Goal: Information Seeking & Learning: Learn about a topic

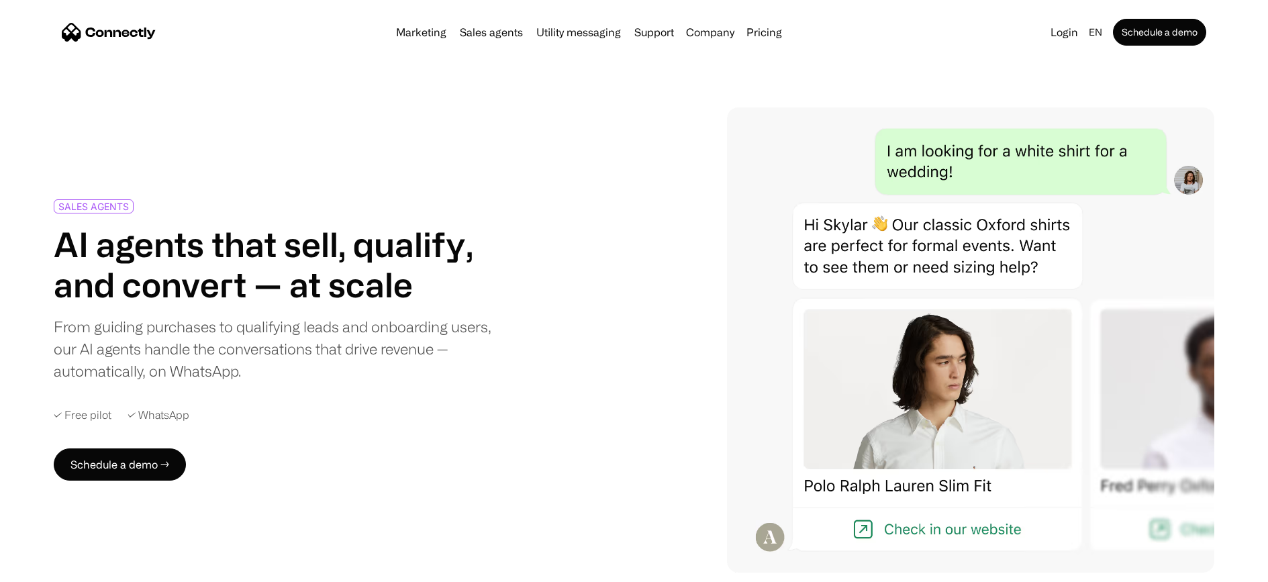
scroll to position [9, 0]
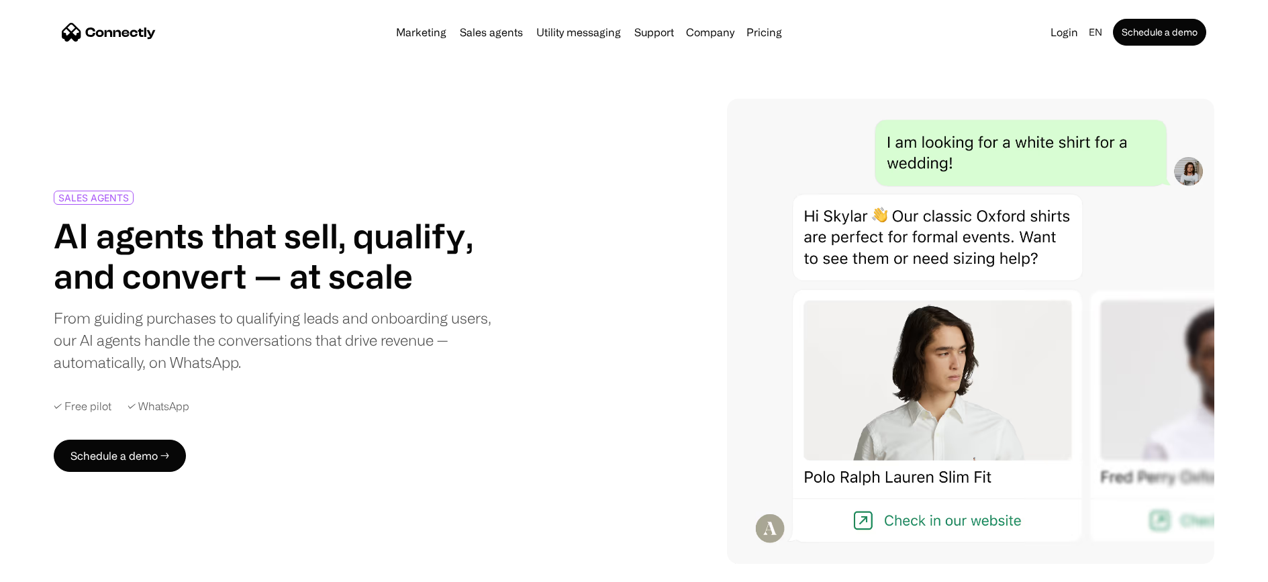
click at [94, 404] on div "✓ Free pilot" at bounding box center [83, 406] width 58 height 13
click at [127, 403] on div "✓ WhatsApp" at bounding box center [158, 406] width 62 height 13
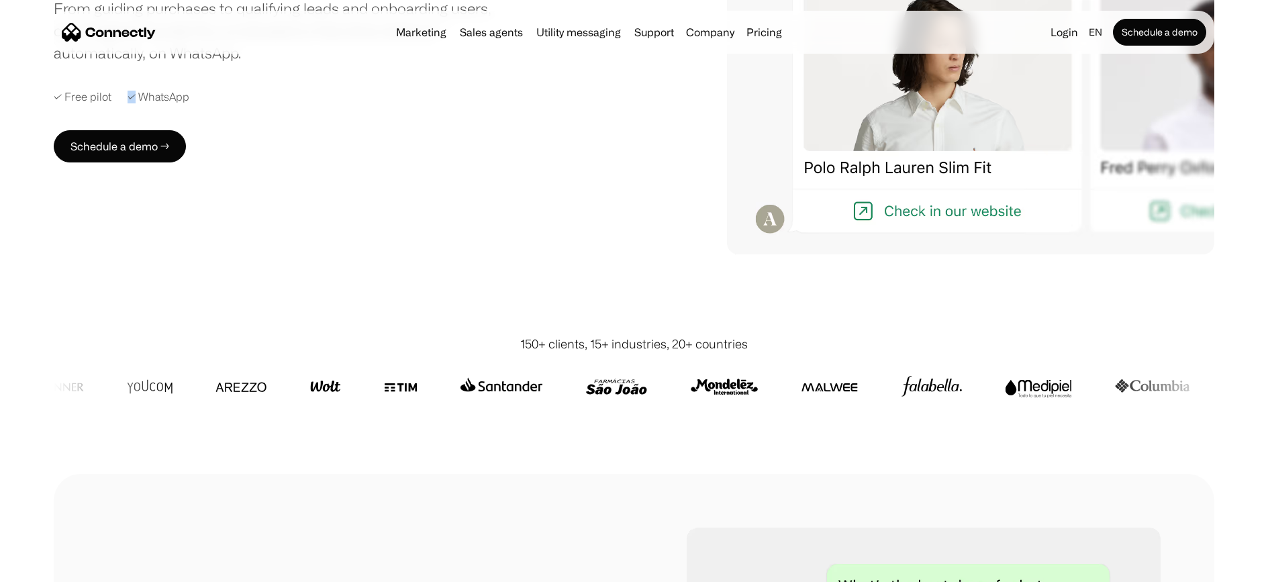
scroll to position [327, 0]
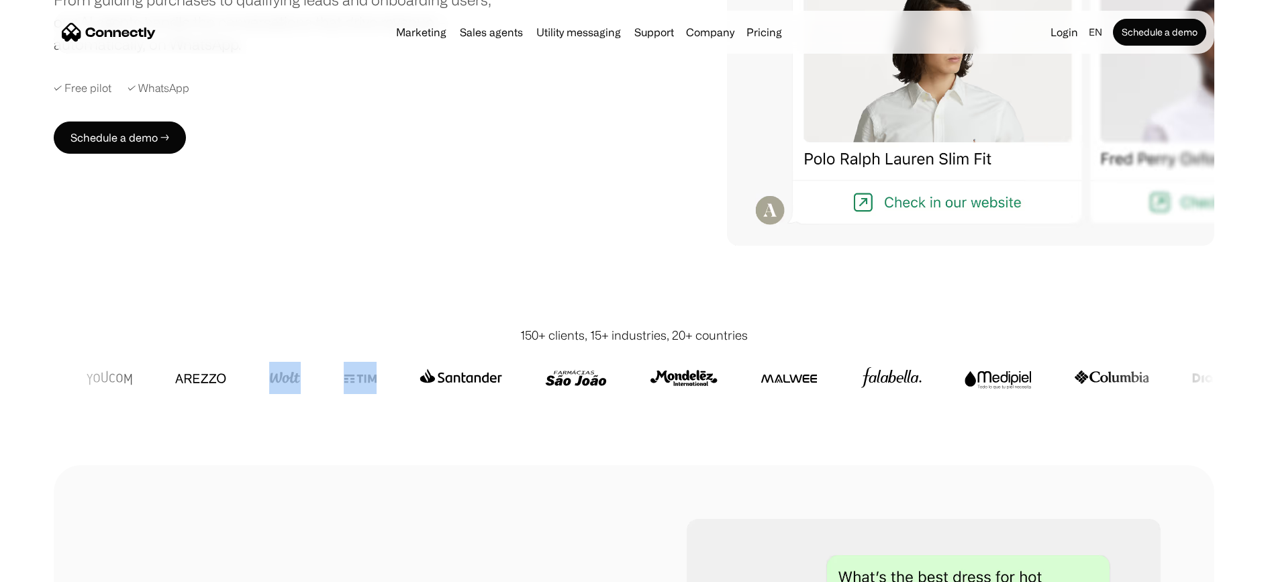
drag, startPoint x: 322, startPoint y: 384, endPoint x: 444, endPoint y: 380, distance: 122.2
click at [444, 380] on div at bounding box center [1051, 378] width 2500 height 32
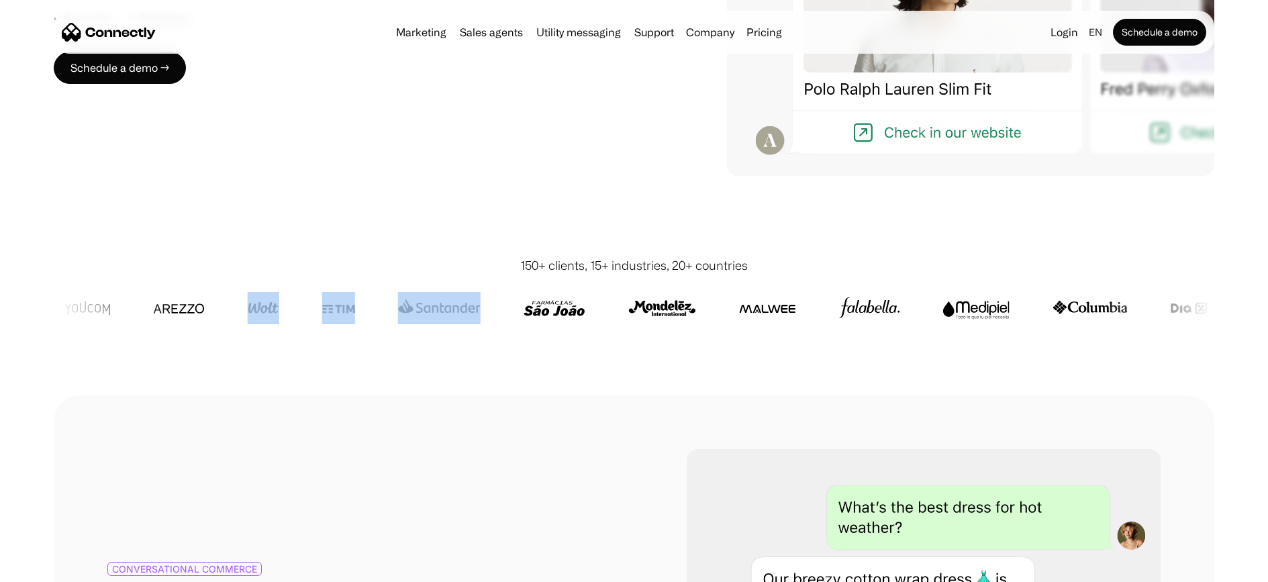
scroll to position [389, 0]
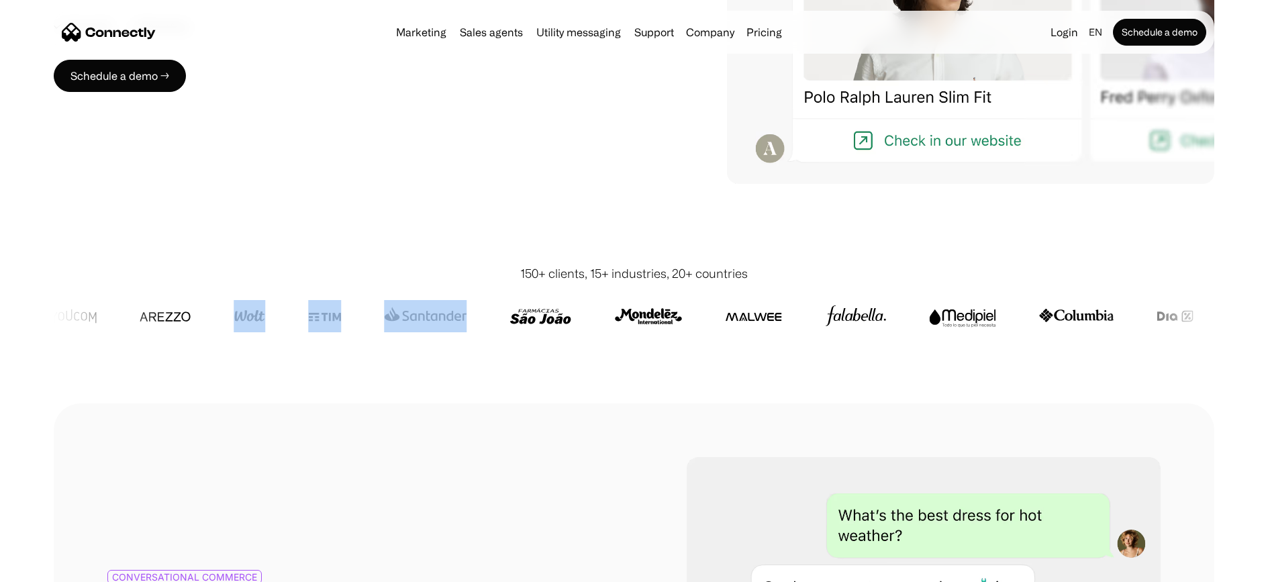
click at [580, 370] on div "150+ clients, 15+ industries, 20+ countries" at bounding box center [634, 321] width 1160 height 166
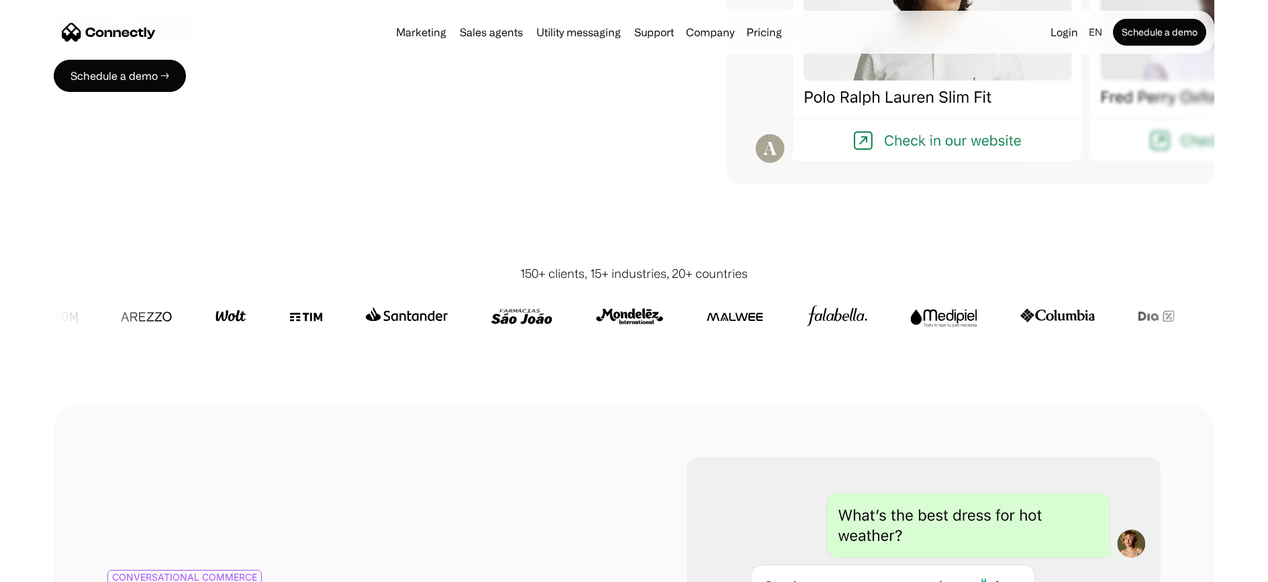
click at [591, 246] on div "150+ clients, 15+ industries, 20+ countries" at bounding box center [634, 321] width 1160 height 166
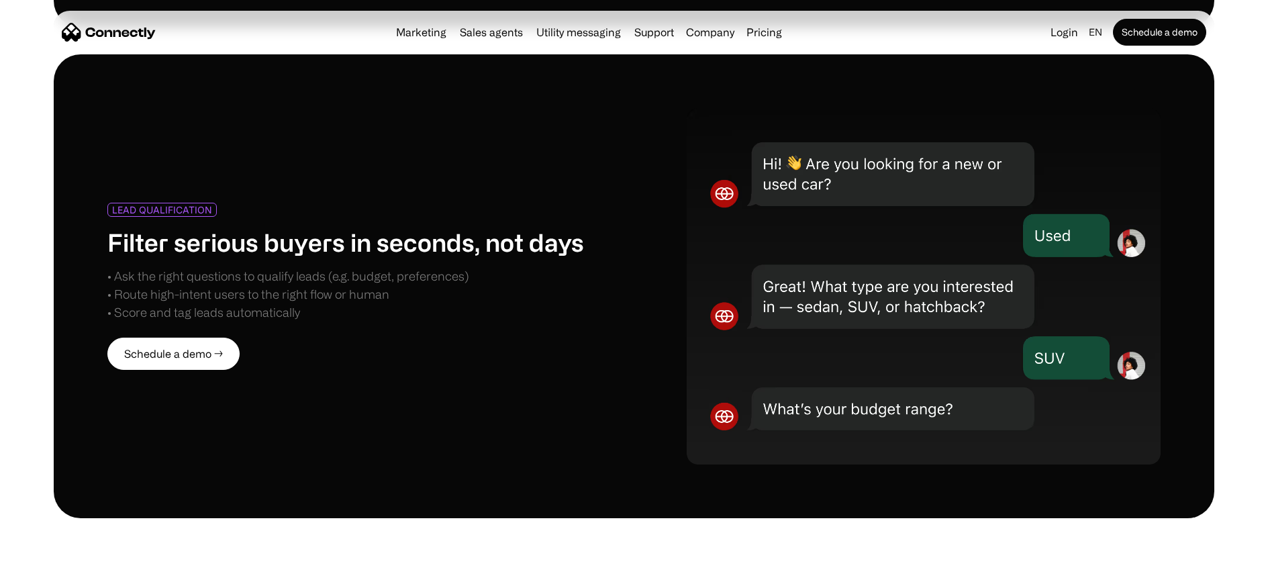
scroll to position [1486, 0]
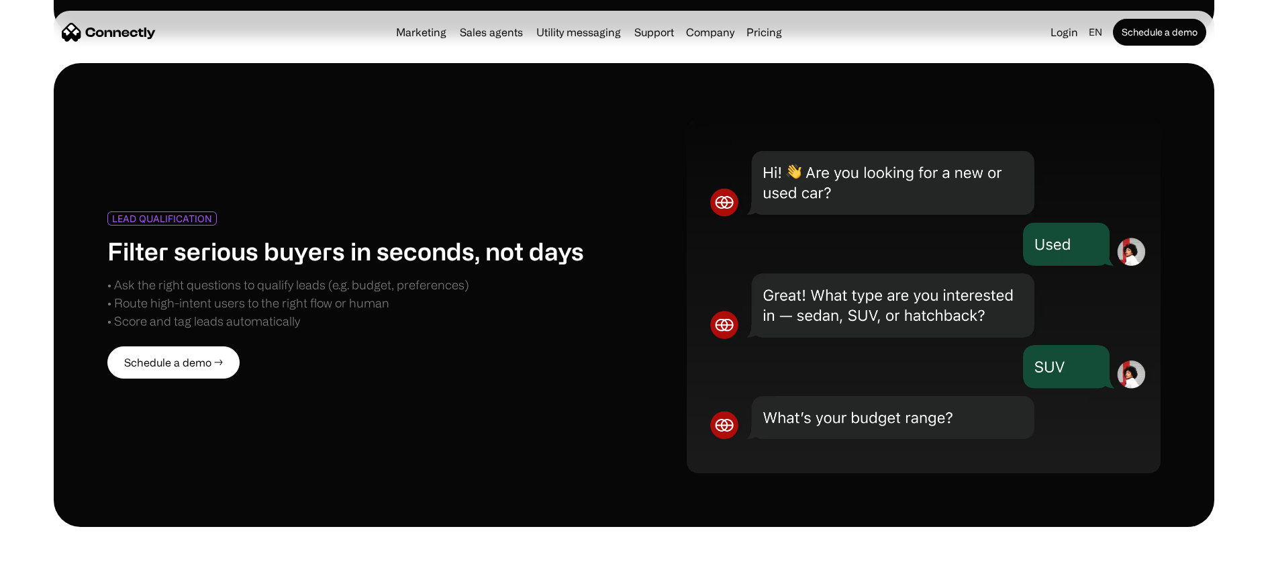
click at [318, 242] on h1 "Filter serious buyers in seconds, not days" at bounding box center [345, 250] width 476 height 29
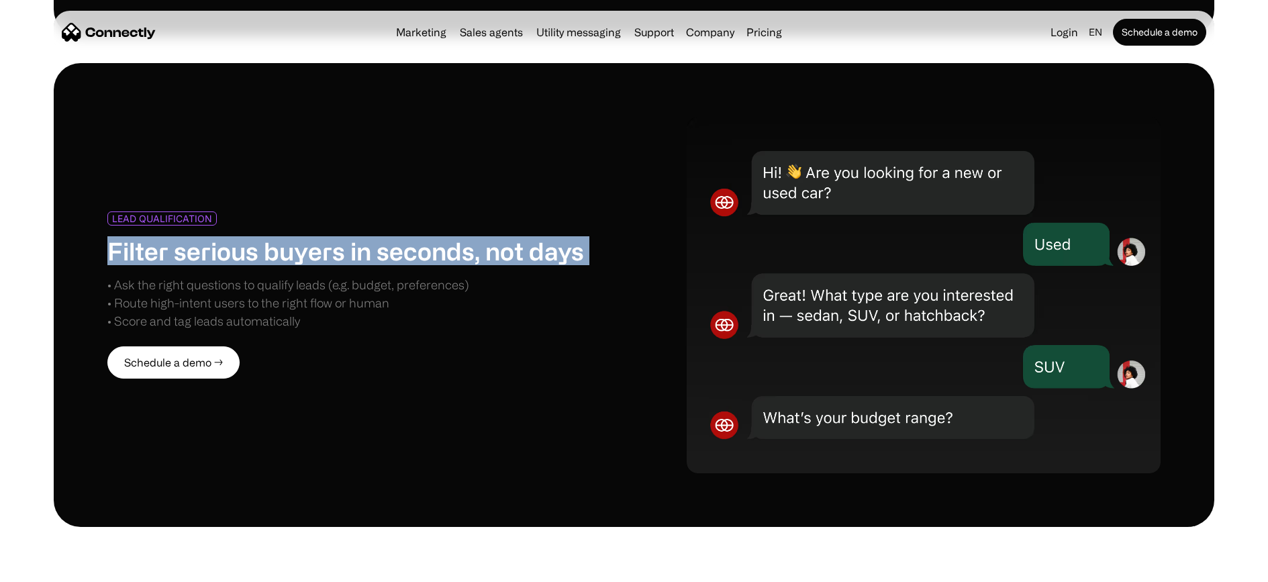
click at [318, 242] on h1 "Filter serious buyers in seconds, not days" at bounding box center [345, 250] width 476 height 29
click at [218, 276] on div "• Ask the right questions to qualify leads (e.g. budget, preferences) • Route h…" at bounding box center [287, 303] width 361 height 54
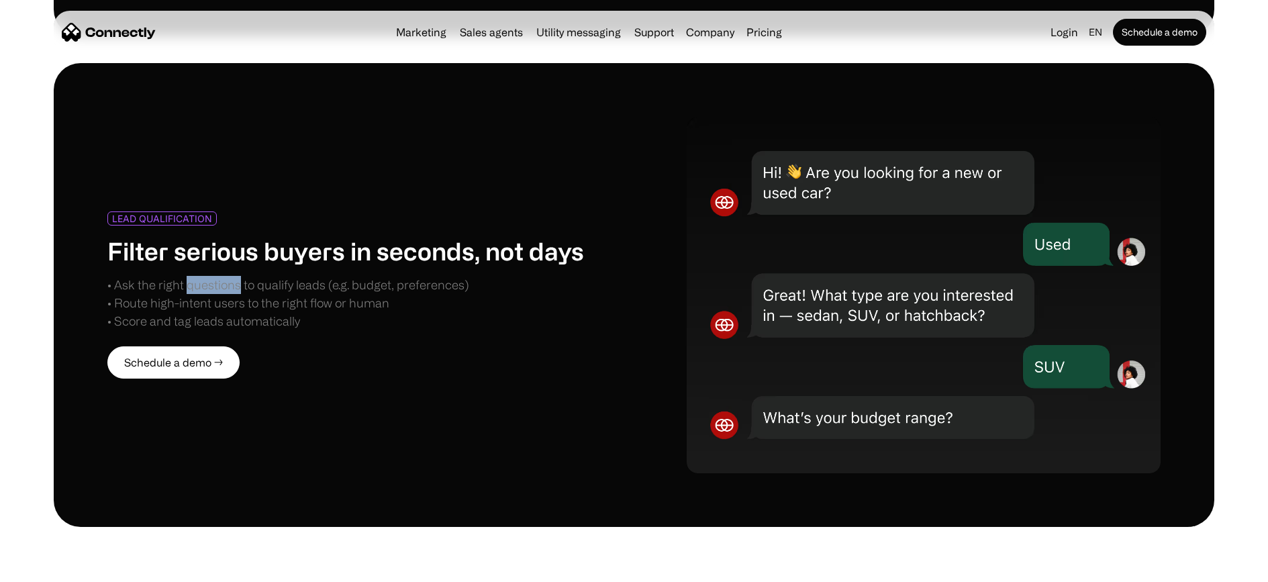
click at [218, 276] on div "• Ask the right questions to qualify leads (e.g. budget, preferences) • Route h…" at bounding box center [287, 303] width 361 height 54
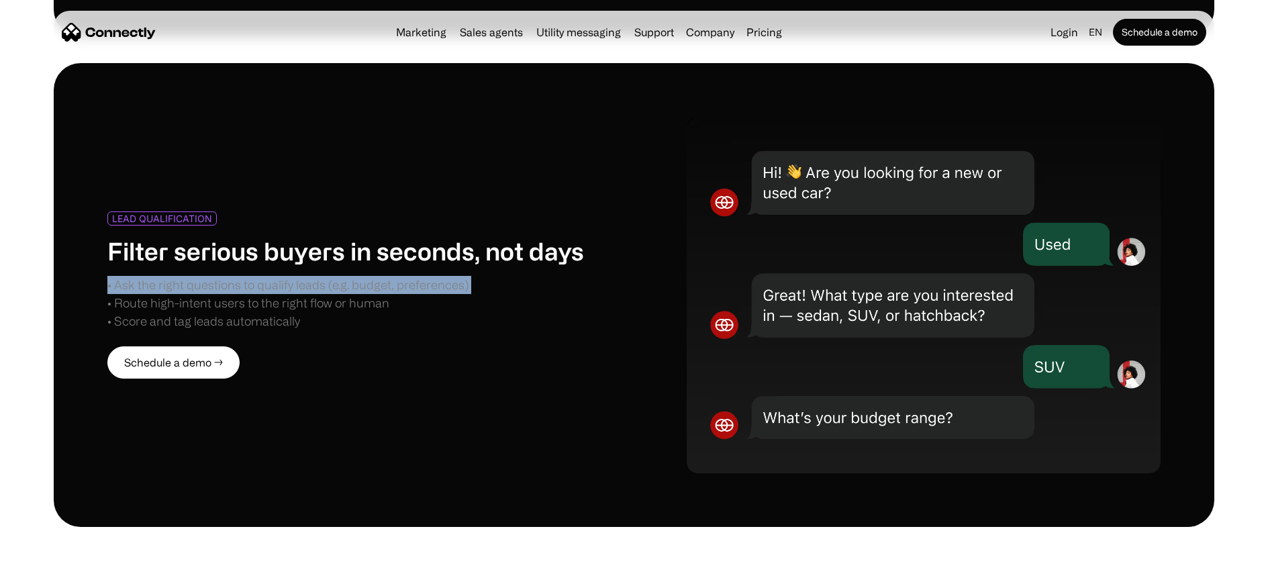
click at [218, 276] on div "• Ask the right questions to qualify leads (e.g. budget, preferences) • Route h…" at bounding box center [287, 303] width 361 height 54
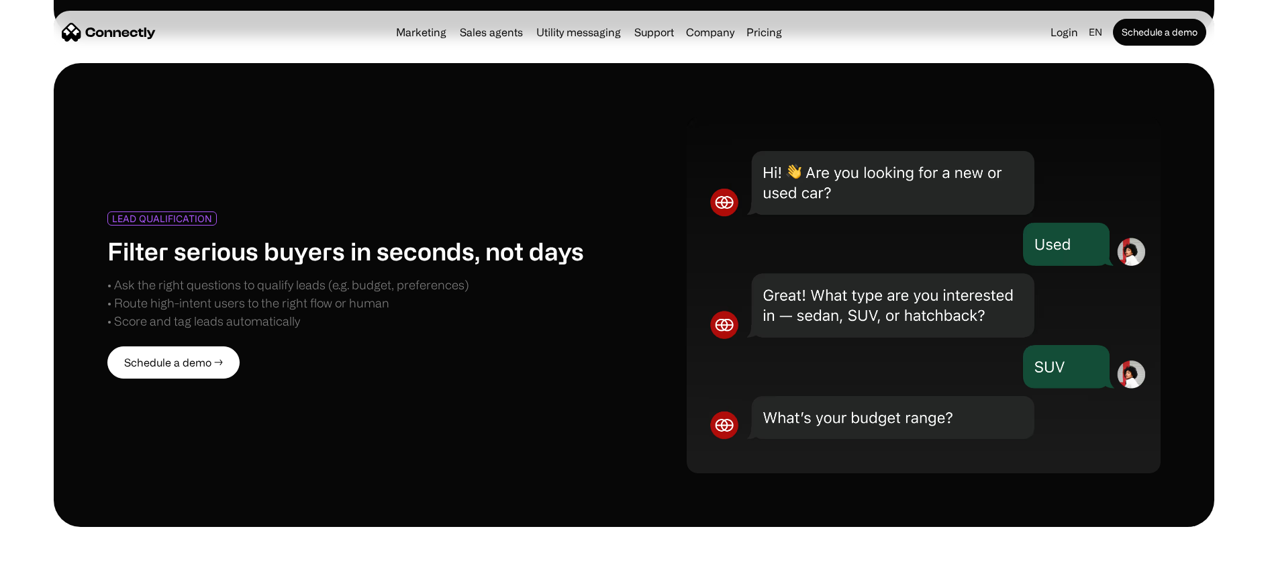
click at [181, 286] on div "• Ask the right questions to qualify leads (e.g. budget, preferences) • Route h…" at bounding box center [287, 303] width 361 height 54
click at [341, 276] on div "• Ask the right questions to qualify leads (e.g. budget, preferences) • Route h…" at bounding box center [287, 303] width 361 height 54
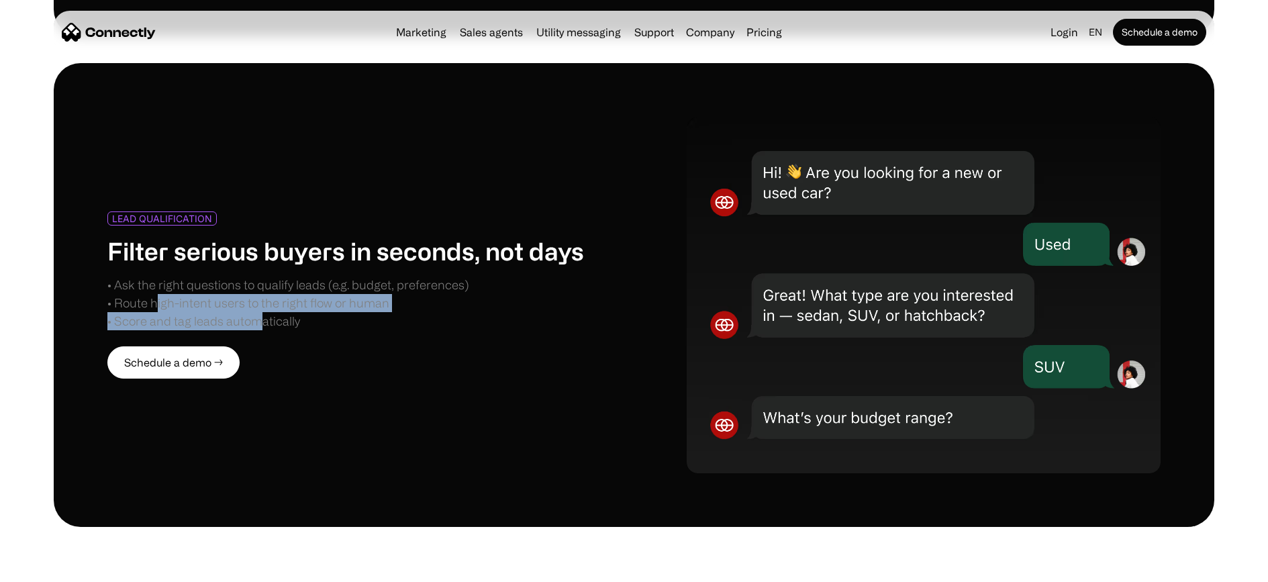
drag, startPoint x: 156, startPoint y: 293, endPoint x: 272, endPoint y: 307, distance: 117.6
click at [271, 307] on div "• Ask the right questions to qualify leads (e.g. budget, preferences) • Route h…" at bounding box center [287, 303] width 361 height 54
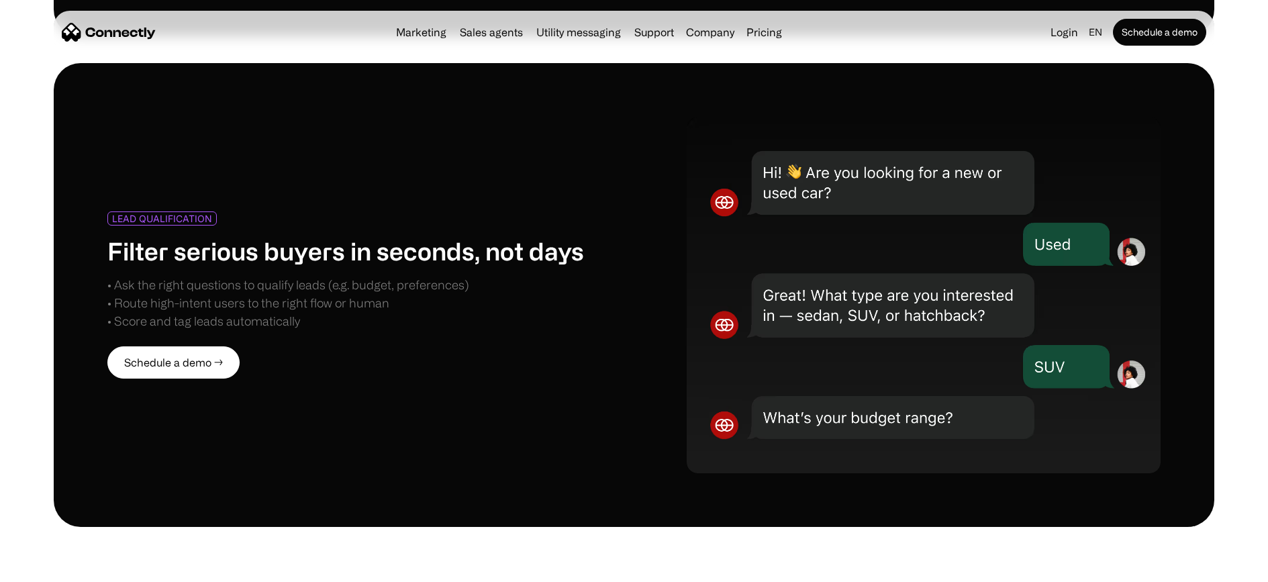
click at [285, 309] on div "• Ask the right questions to qualify leads (e.g. budget, preferences) • Route h…" at bounding box center [287, 303] width 361 height 54
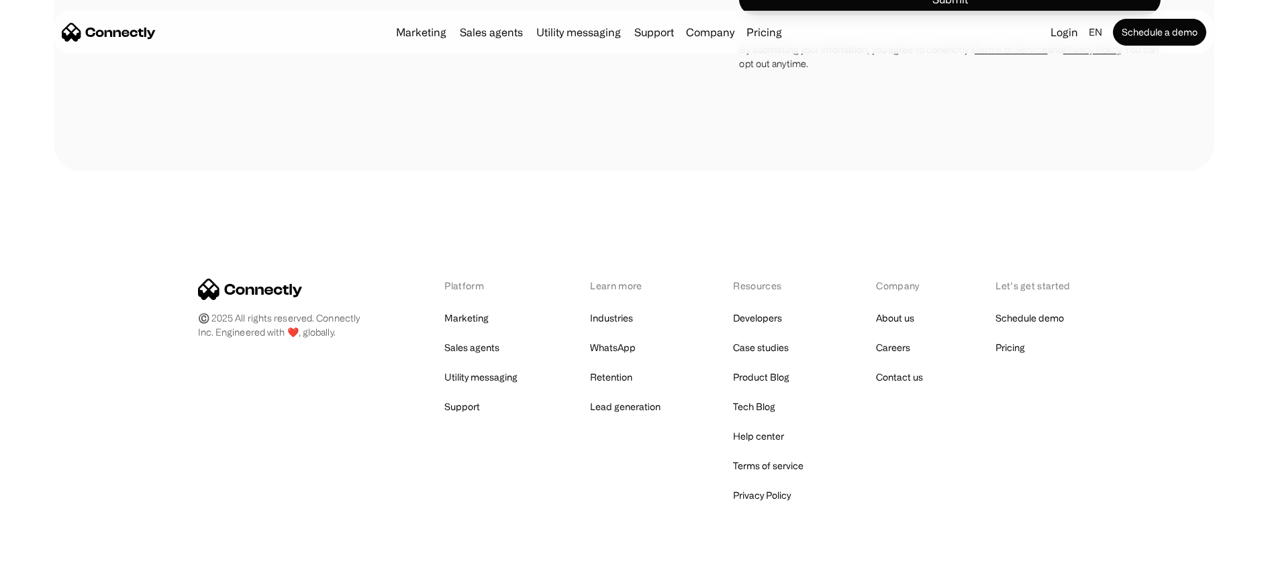
scroll to position [4139, 0]
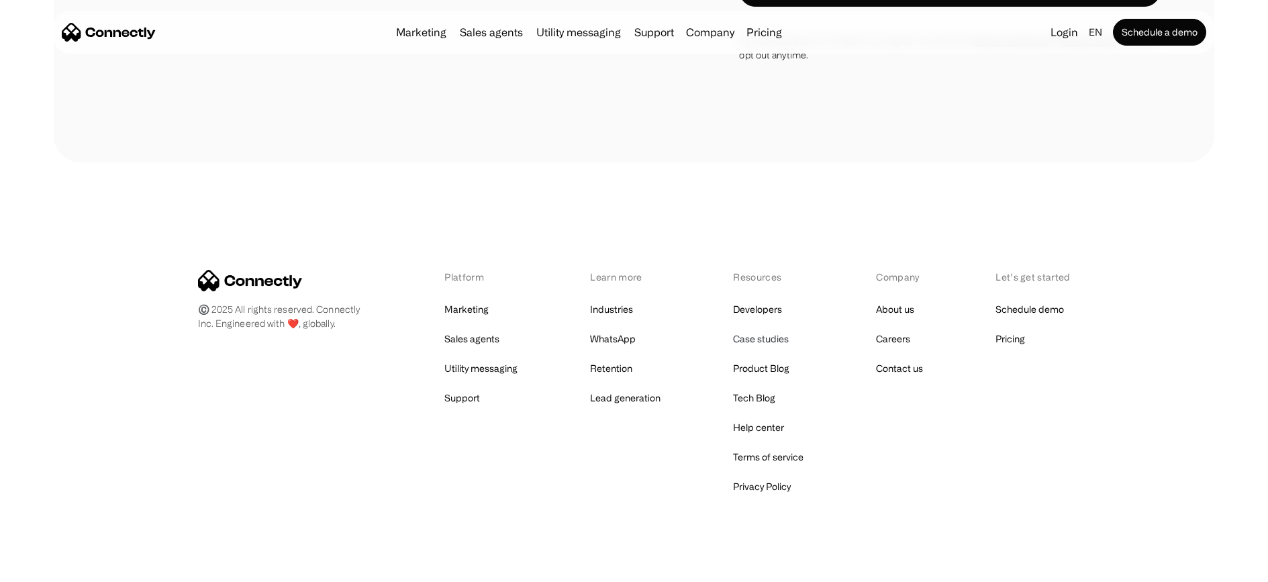
click at [752, 329] on link "Case studies" at bounding box center [761, 338] width 56 height 19
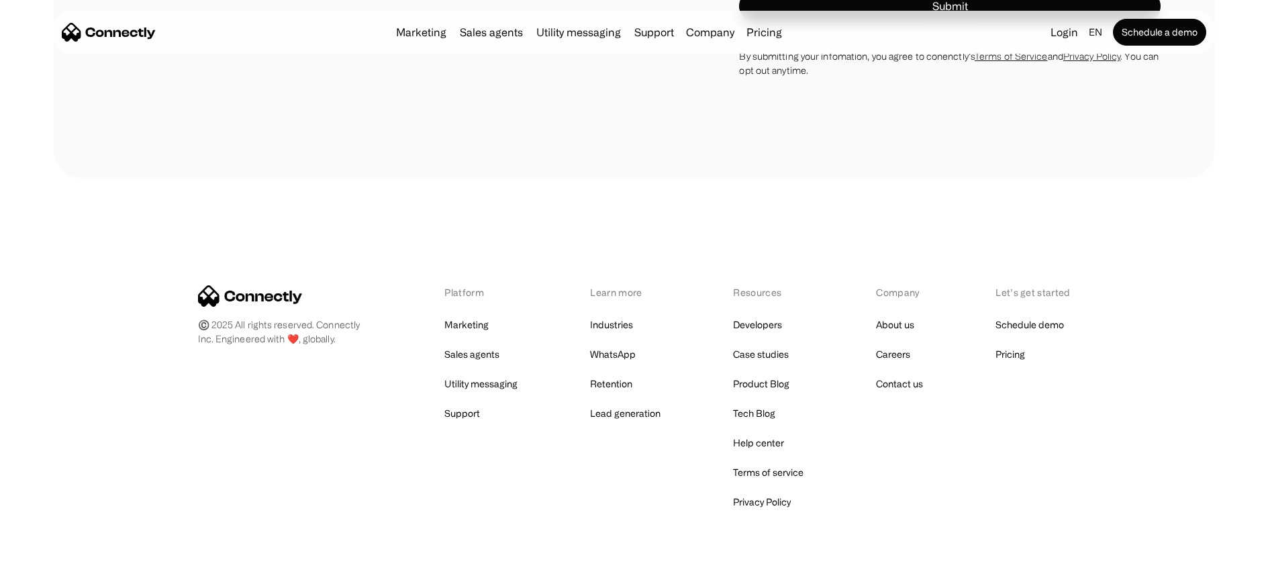
scroll to position [1125, 0]
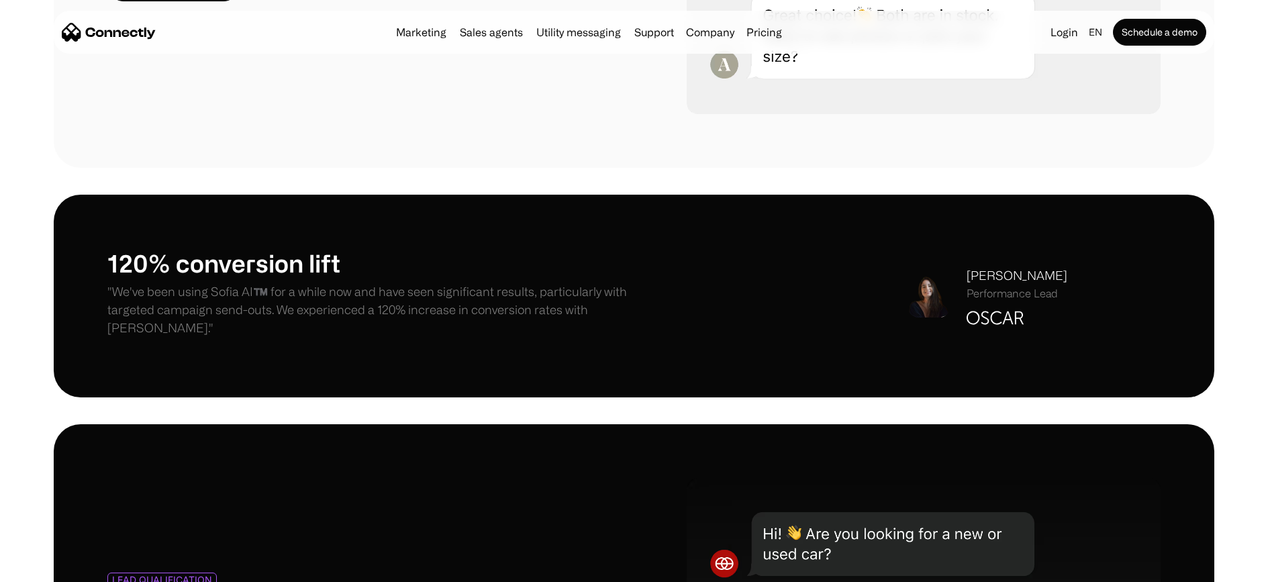
click at [229, 291] on p ""We've been using Sofia AI™️ for a while now and have seen significant results,…" at bounding box center [370, 310] width 527 height 54
drag, startPoint x: 229, startPoint y: 291, endPoint x: 248, endPoint y: 291, distance: 19.5
click at [248, 291] on p ""We've been using Sofia AI™️ for a while now and have seen significant results,…" at bounding box center [370, 310] width 527 height 54
copy p "Sofia AI"
click at [345, 274] on h1 "120% conversion lift" at bounding box center [370, 262] width 527 height 29
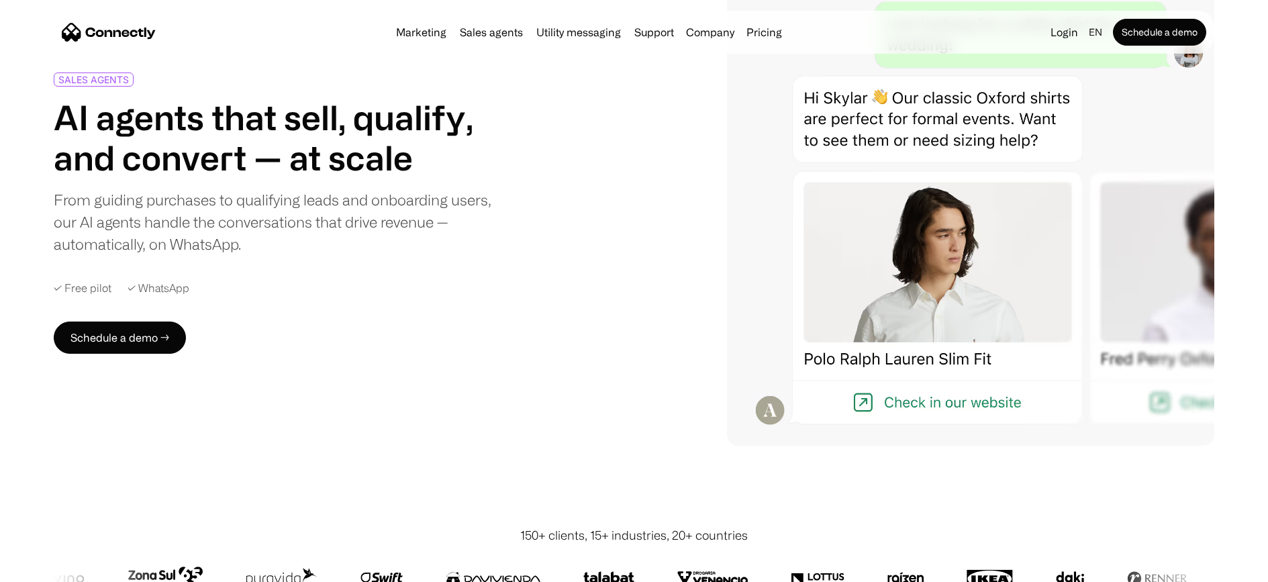
scroll to position [411, 0]
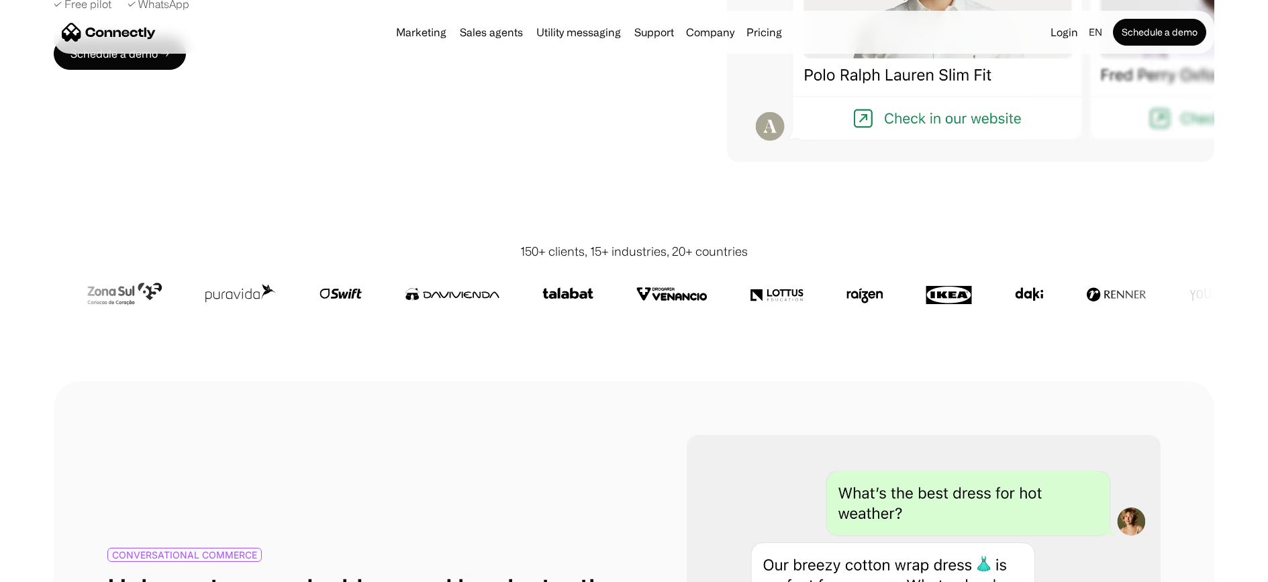
click at [901, 285] on div at bounding box center [634, 294] width 1160 height 32
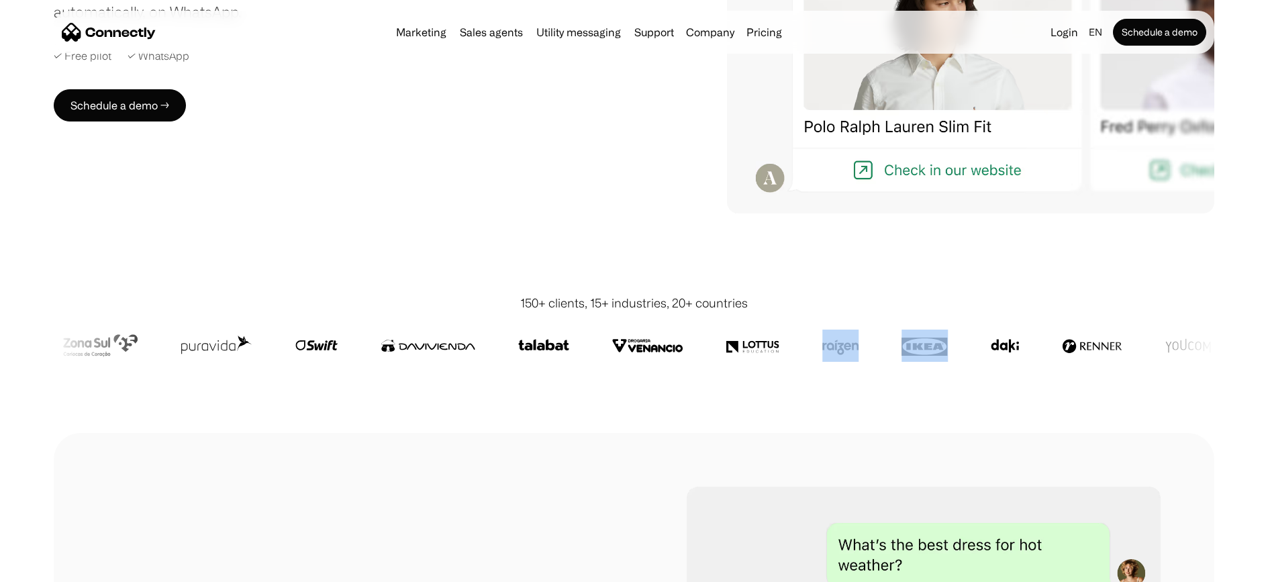
scroll to position [342, 0]
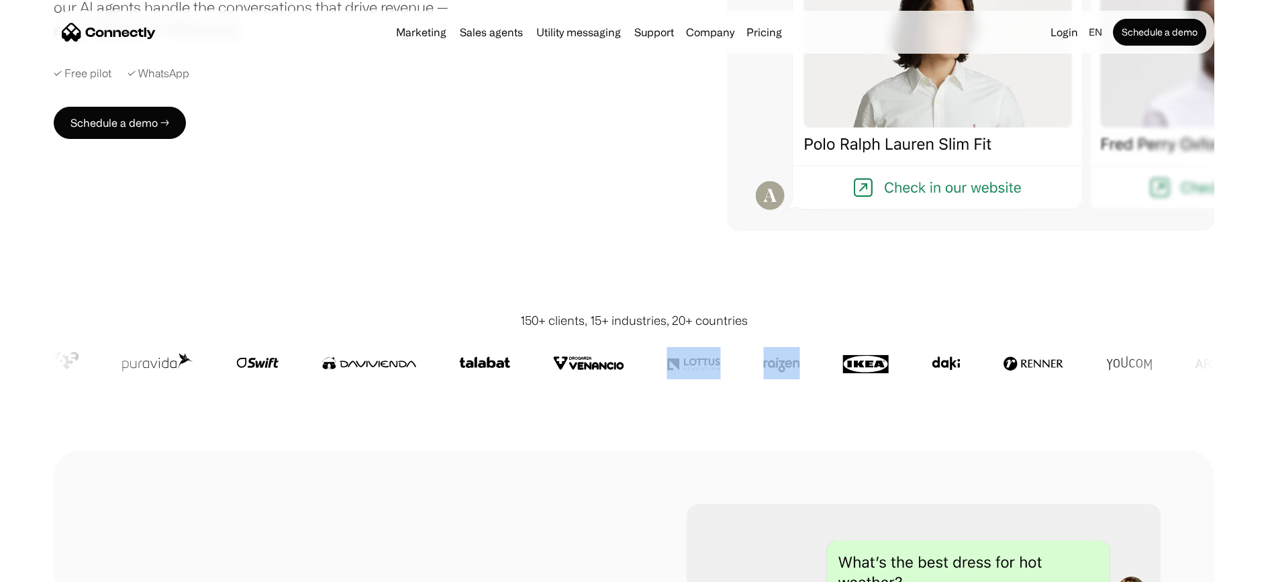
drag, startPoint x: 695, startPoint y: 356, endPoint x: 680, endPoint y: 356, distance: 14.8
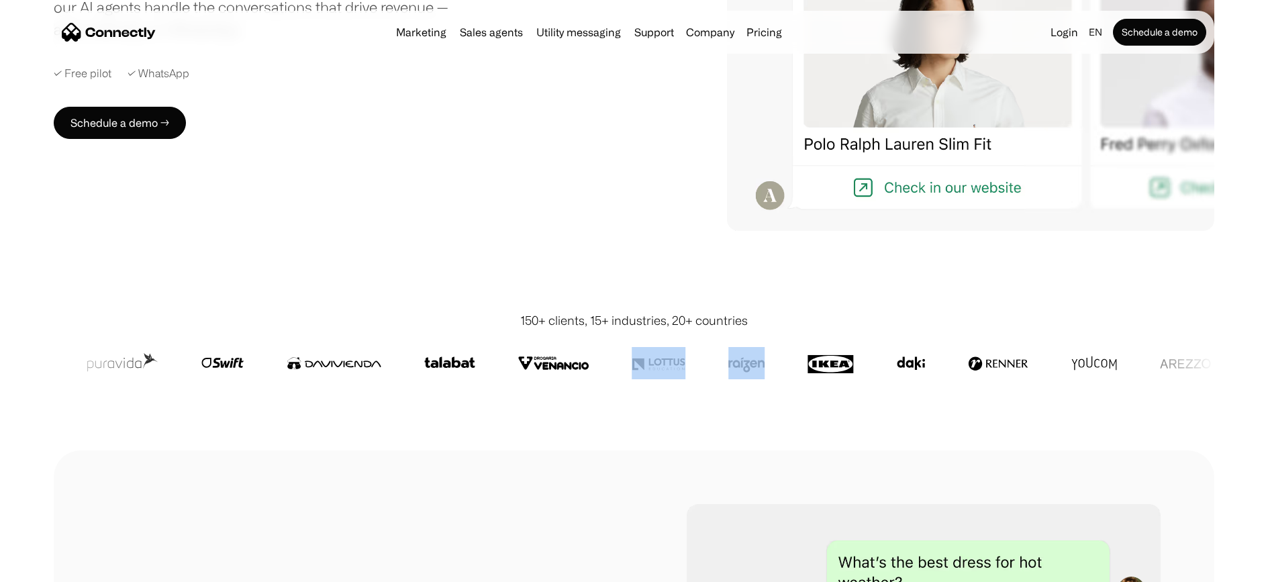
click at [354, 363] on img at bounding box center [334, 363] width 95 height 32
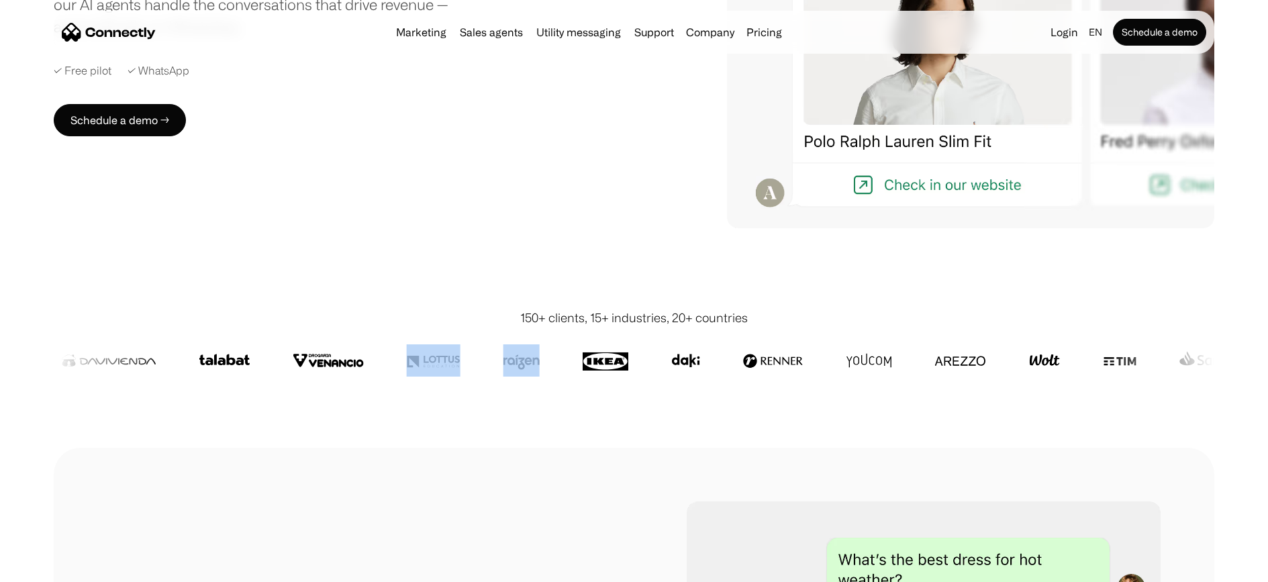
scroll to position [0, 0]
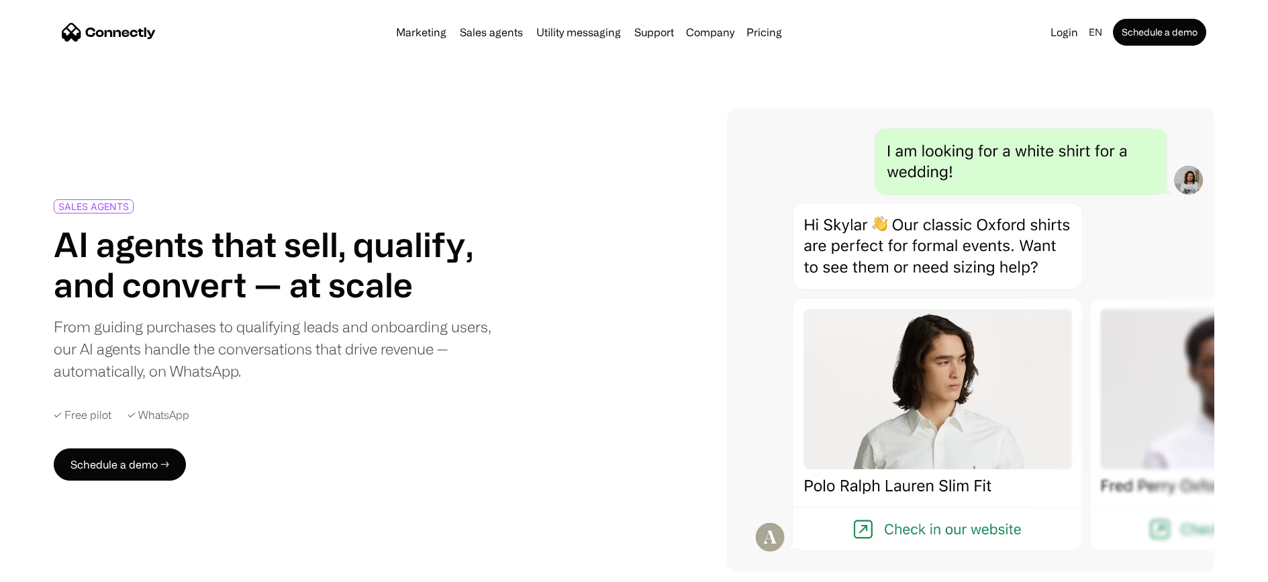
click at [495, 38] on link "Sales agents" at bounding box center [491, 32] width 74 height 11
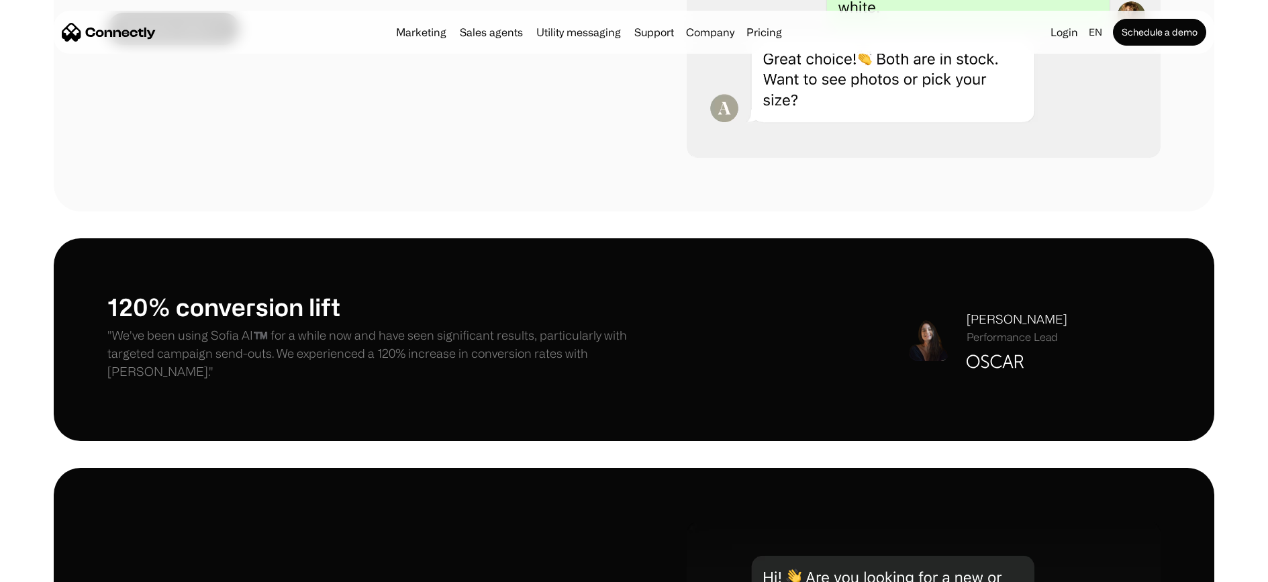
scroll to position [1082, 0]
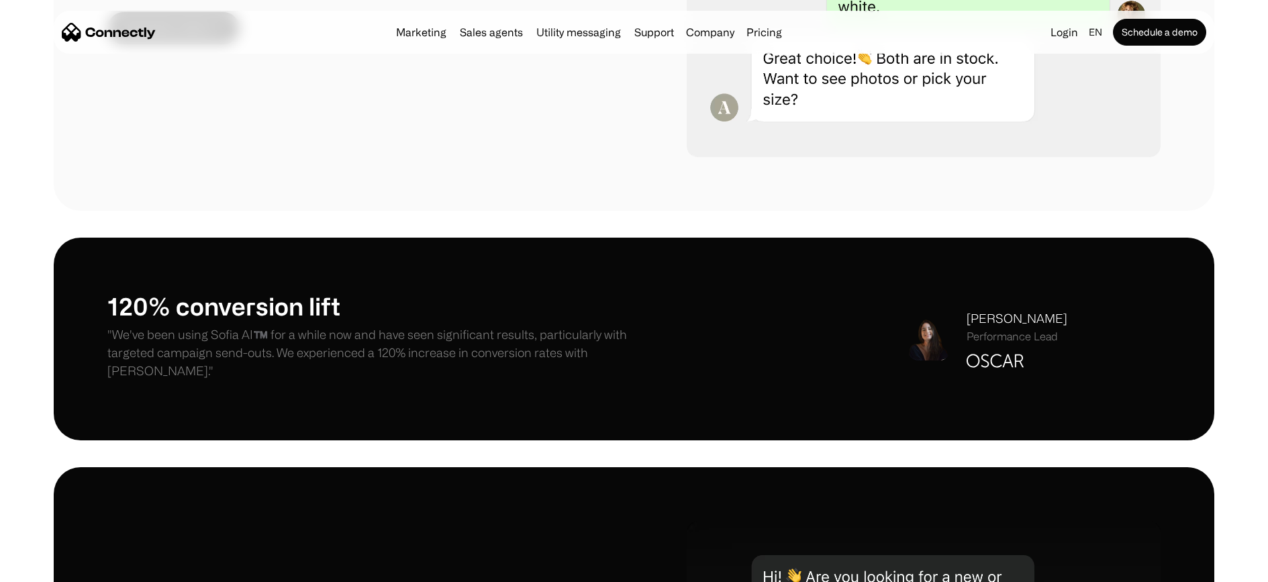
click at [995, 354] on img at bounding box center [994, 361] width 57 height 14
drag, startPoint x: 995, startPoint y: 353, endPoint x: 986, endPoint y: 351, distance: 9.0
click at [994, 354] on img at bounding box center [994, 361] width 57 height 14
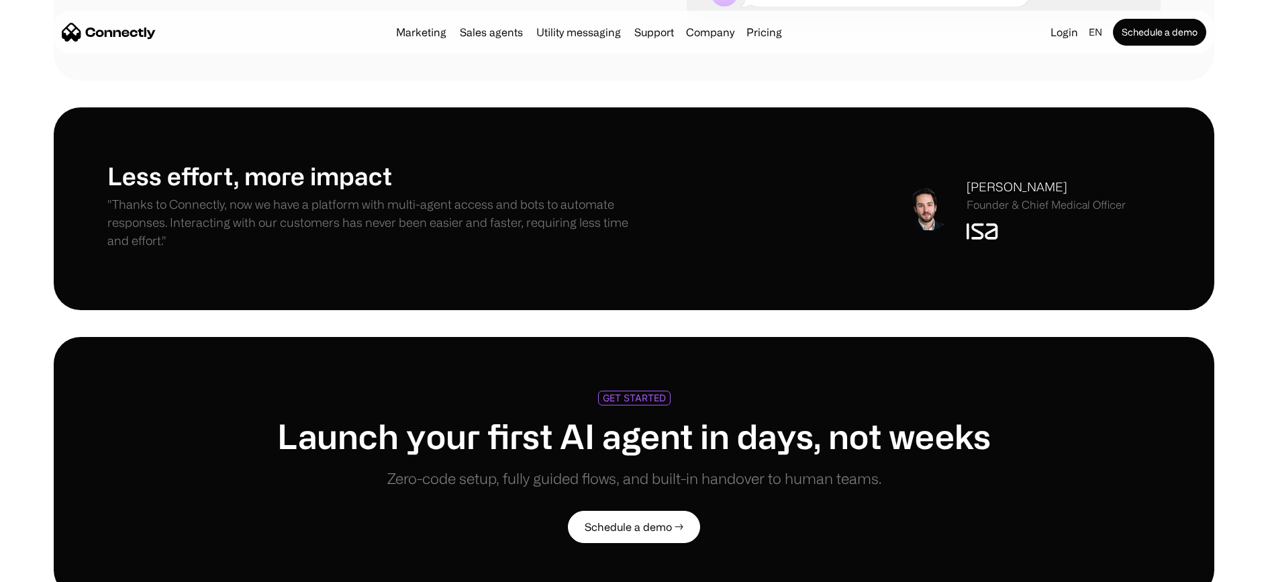
scroll to position [3080, 0]
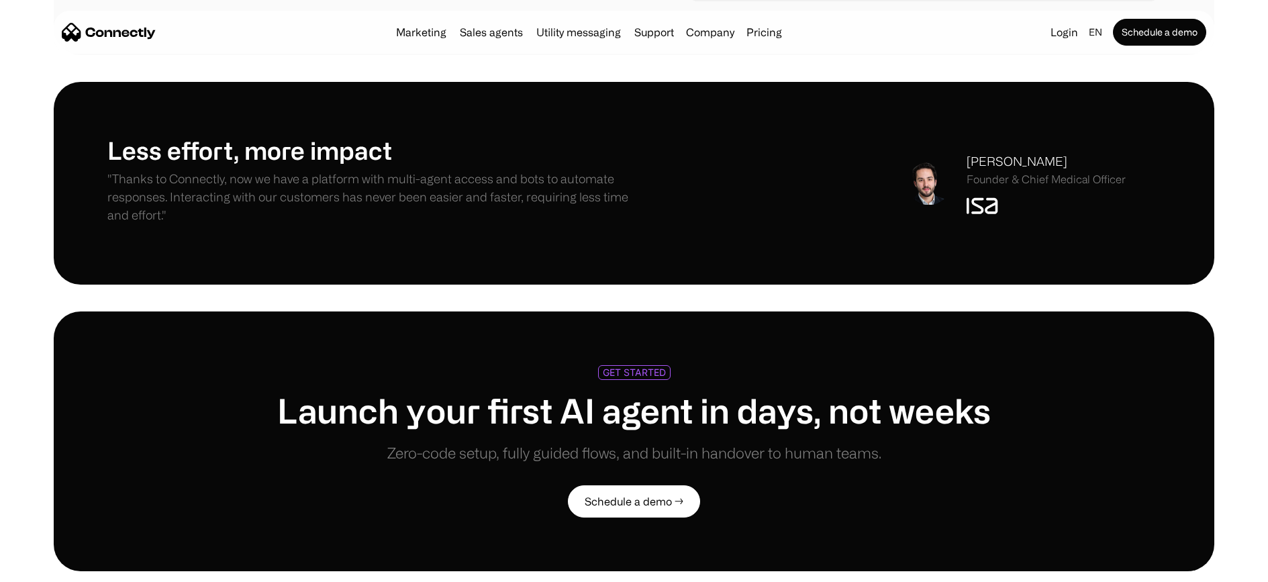
drag, startPoint x: 968, startPoint y: 142, endPoint x: 1099, endPoint y: 142, distance: 130.9
click at [1098, 152] on div "[PERSON_NAME]" at bounding box center [1045, 161] width 159 height 18
copy div "[PERSON_NAME]"
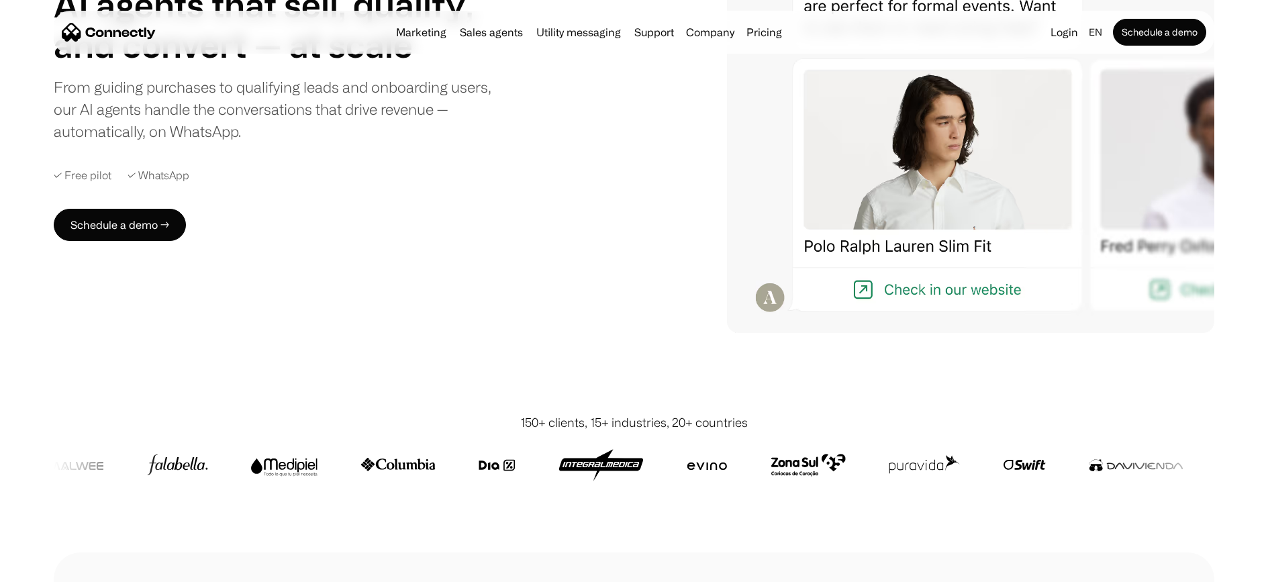
scroll to position [248, 0]
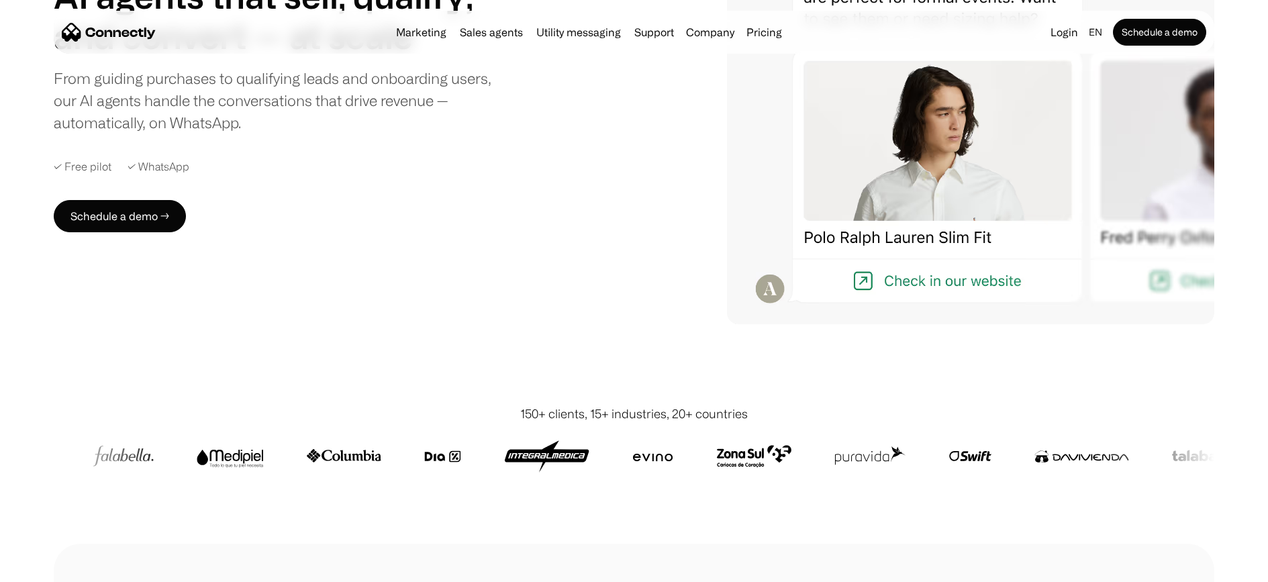
click at [589, 387] on div "150+ clients, 15+ industries, 20+ countries" at bounding box center [634, 461] width 1160 height 166
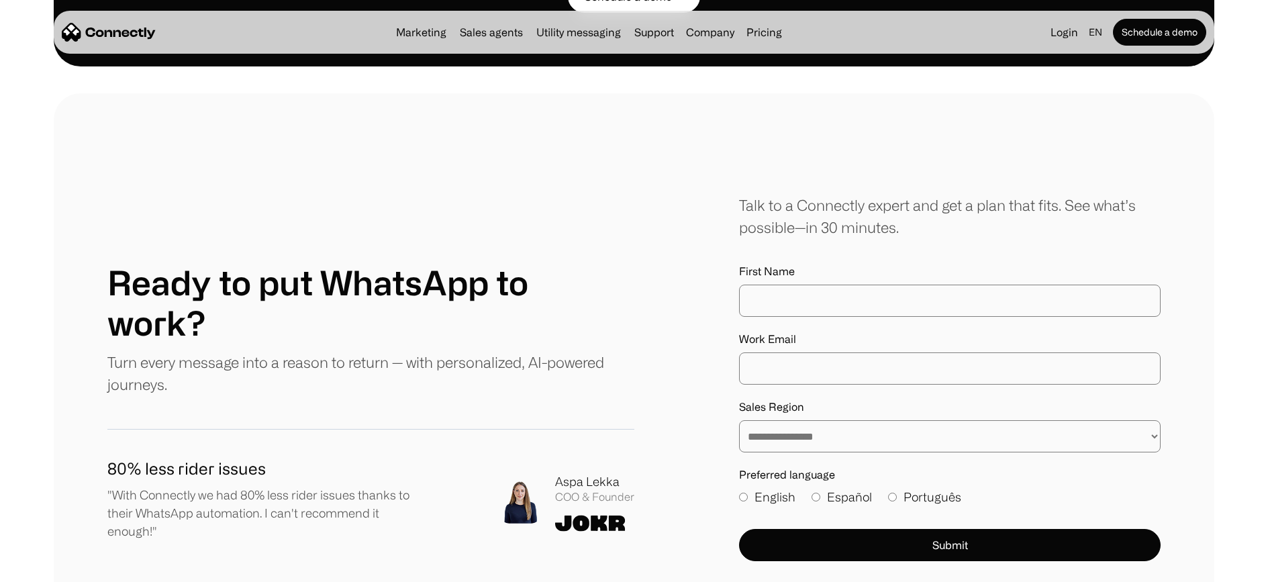
scroll to position [4142, 0]
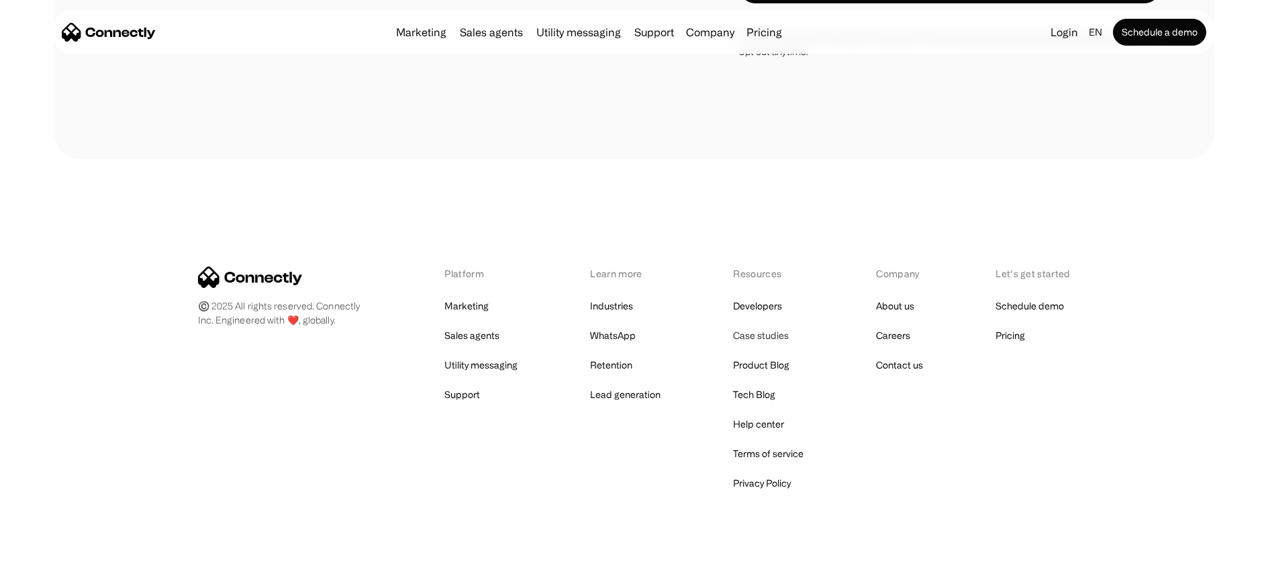
click at [761, 326] on link "Case studies" at bounding box center [761, 335] width 56 height 19
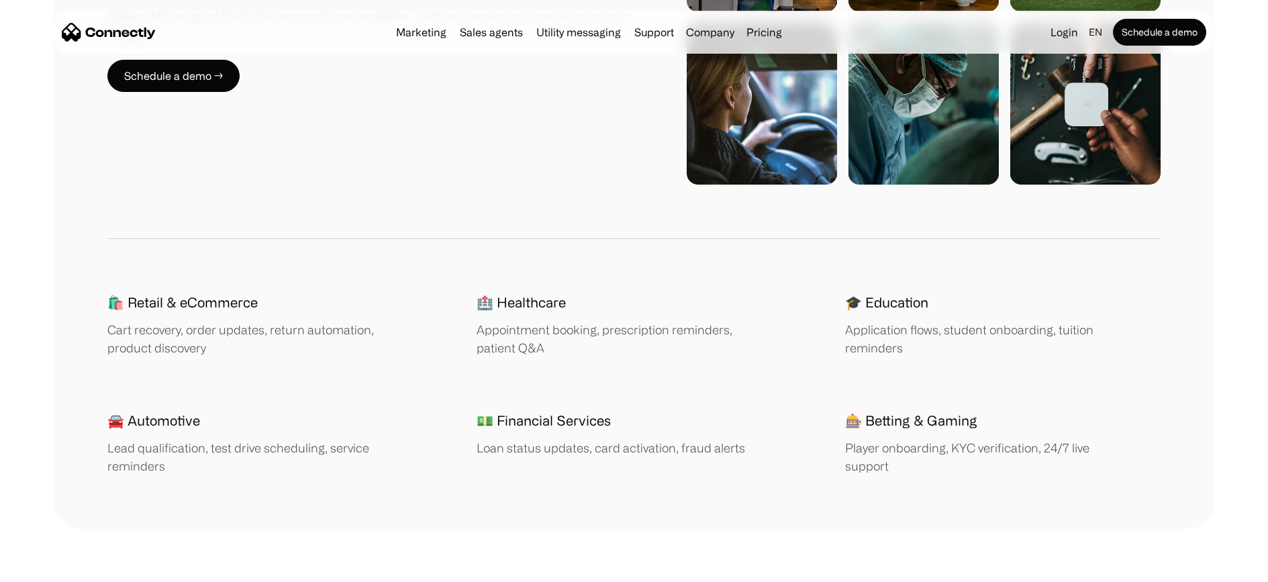
scroll to position [2068, 0]
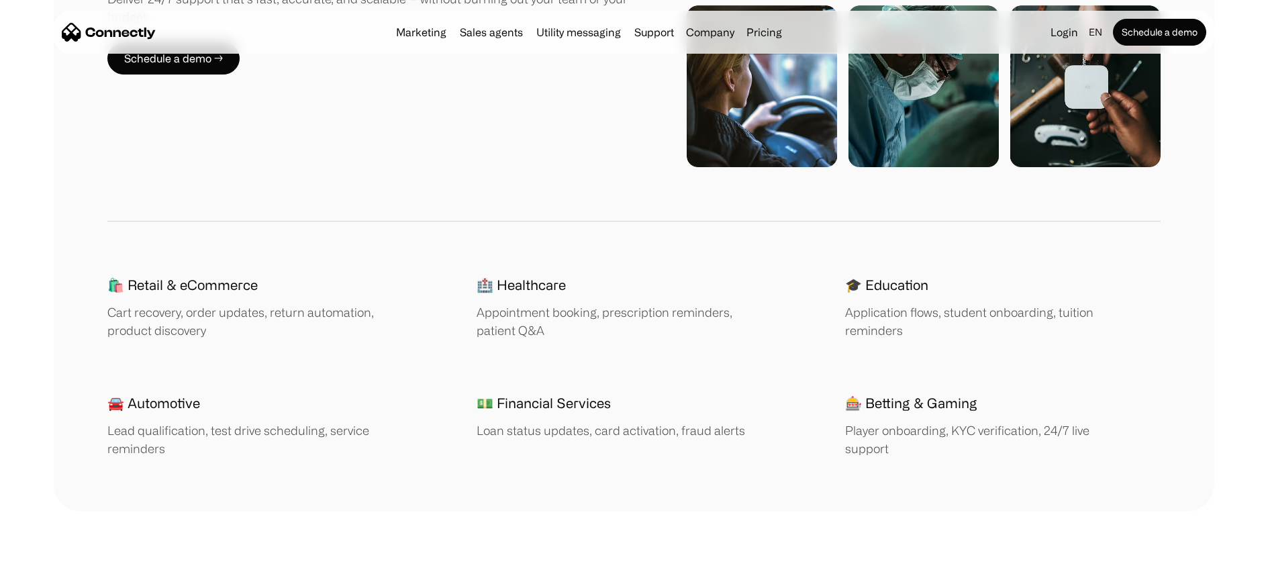
click at [291, 310] on div "Cart recovery, order updates, return automation, product discovery" at bounding box center [251, 321] width 289 height 36
click at [199, 340] on div "🛍️ Retail & eCommerce Cart recovery, order updates, return automation, product …" at bounding box center [633, 366] width 1053 height 183
click at [267, 336] on div "Cart recovery, order updates, return automation, product discovery" at bounding box center [251, 321] width 289 height 36
drag, startPoint x: 101, startPoint y: 415, endPoint x: 92, endPoint y: 419, distance: 10.0
click at [95, 418] on div "WHAT YOU CAN DO Built for your industry Deliver 24/7 support that’s fast, accur…" at bounding box center [634, 145] width 1160 height 732
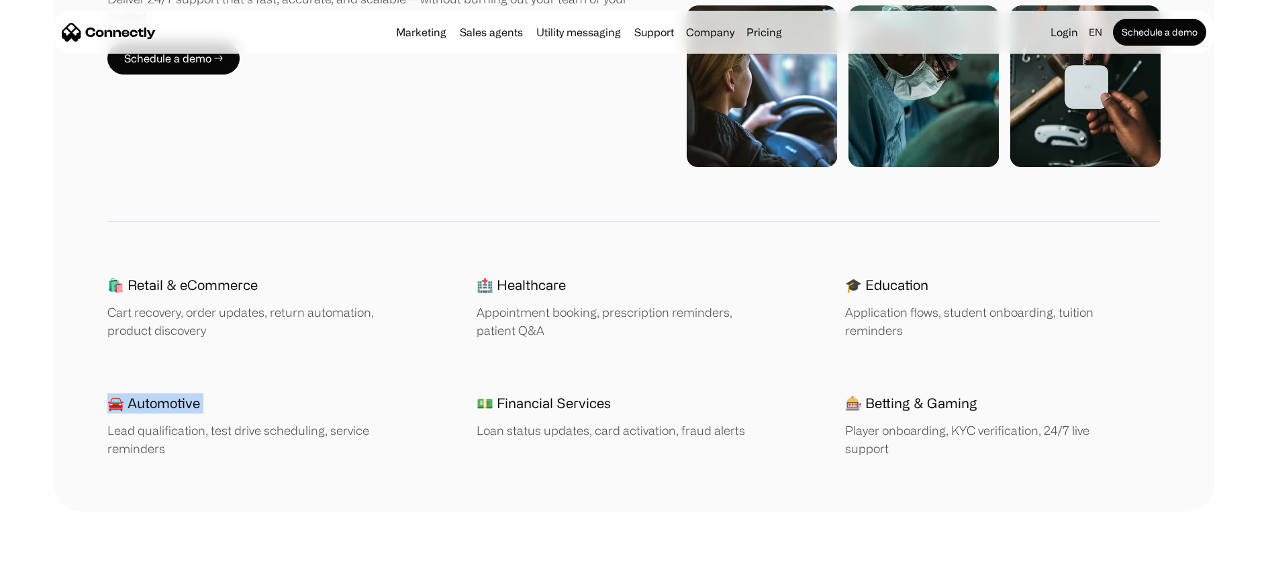
drag, startPoint x: 102, startPoint y: 405, endPoint x: 237, endPoint y: 446, distance: 141.2
click at [237, 444] on div "WHAT YOU CAN DO Built for your industry Deliver 24/7 support that’s fast, accur…" at bounding box center [634, 145] width 1160 height 732
click at [227, 477] on div "WHAT YOU CAN DO Built for your industry Deliver 24/7 support that’s fast, accur…" at bounding box center [634, 145] width 1160 height 732
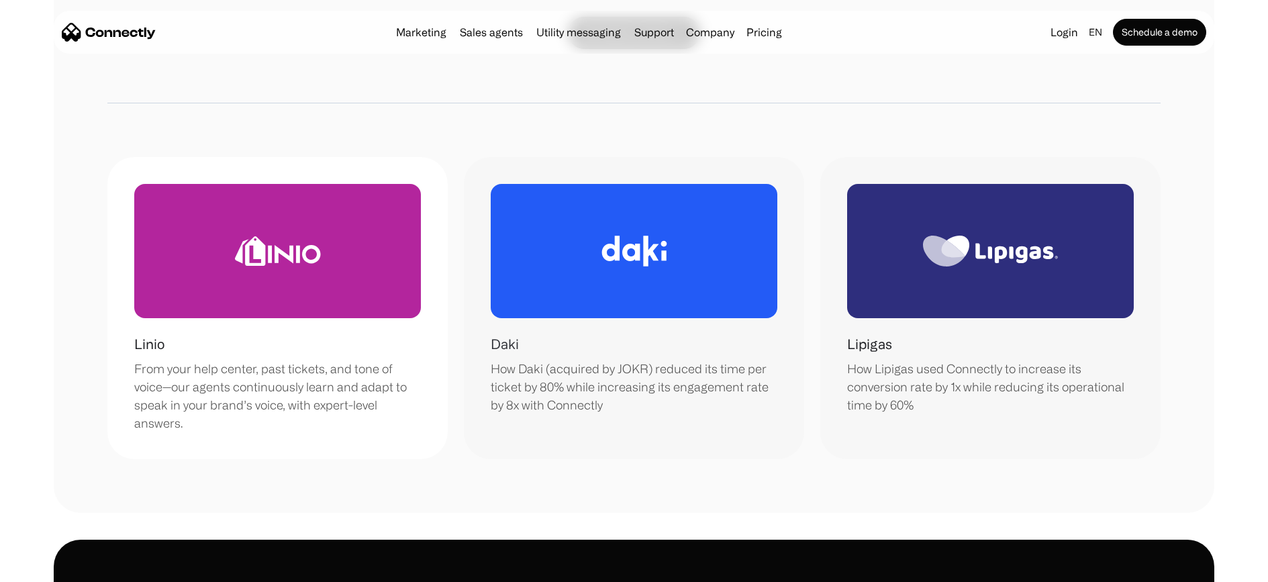
scroll to position [3489, 0]
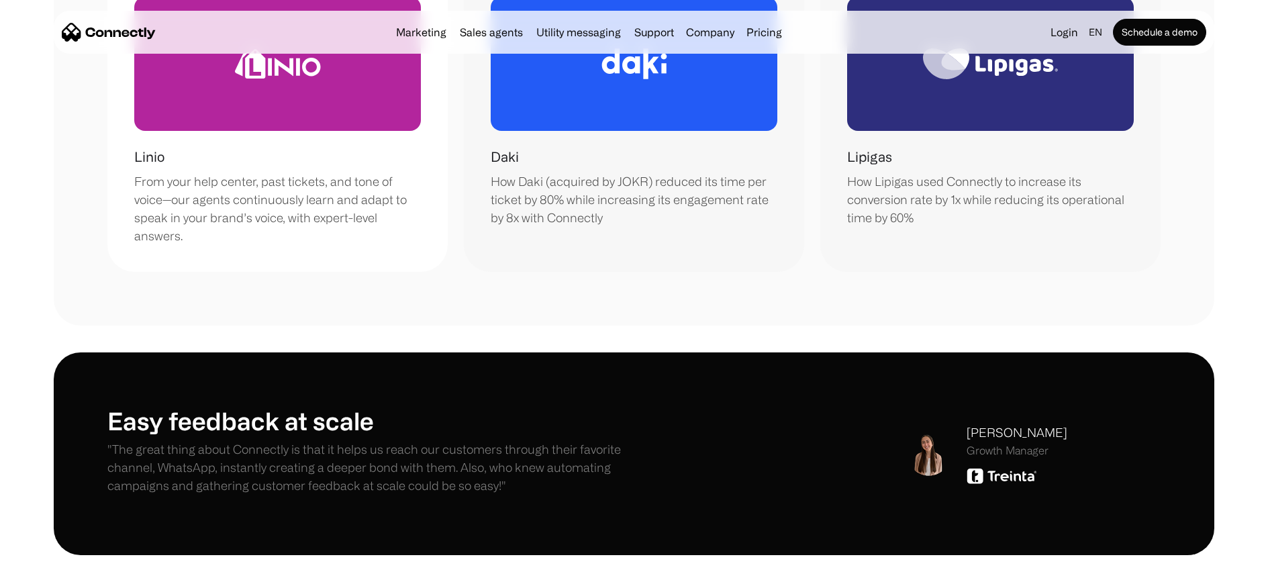
drag, startPoint x: 992, startPoint y: 209, endPoint x: 1152, endPoint y: 1, distance: 262.3
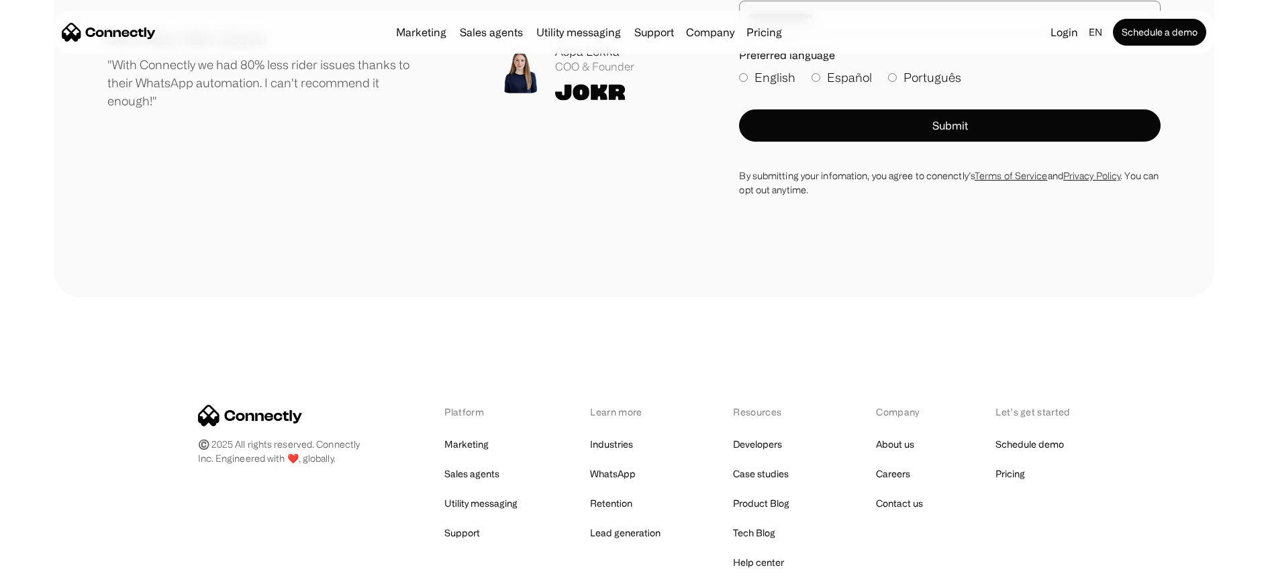
scroll to position [4554, 0]
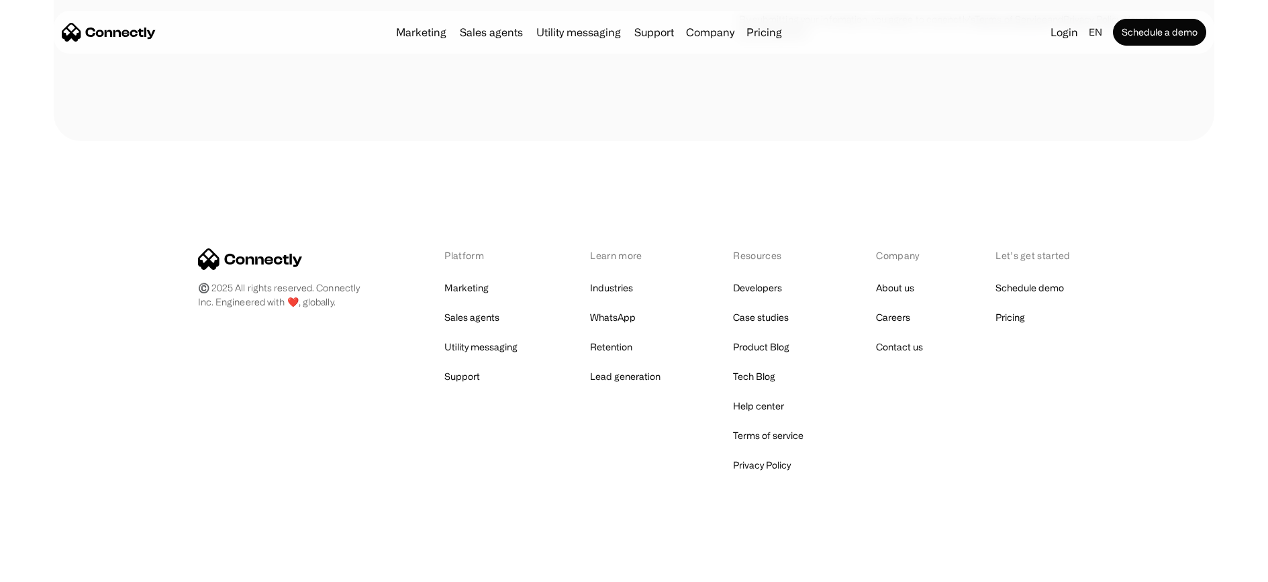
click at [327, 289] on div "Platform Marketing Sales agents Utility messaging Support Learn more Industries…" at bounding box center [634, 361] width 872 height 226
click at [1013, 311] on link "Pricing" at bounding box center [1010, 317] width 30 height 19
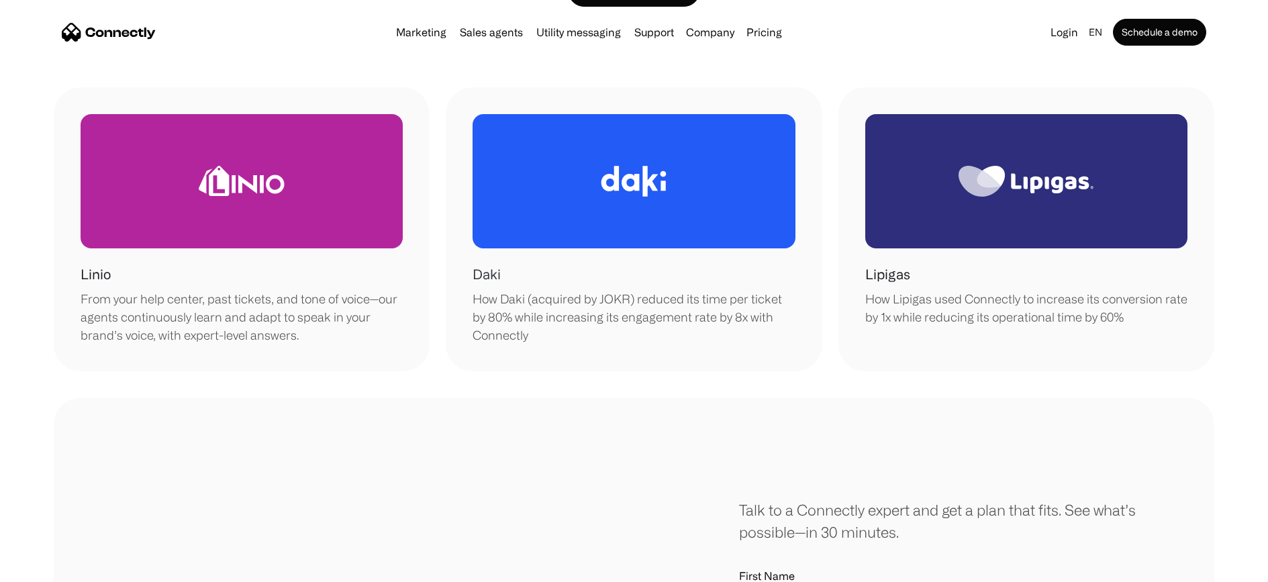
scroll to position [368, 0]
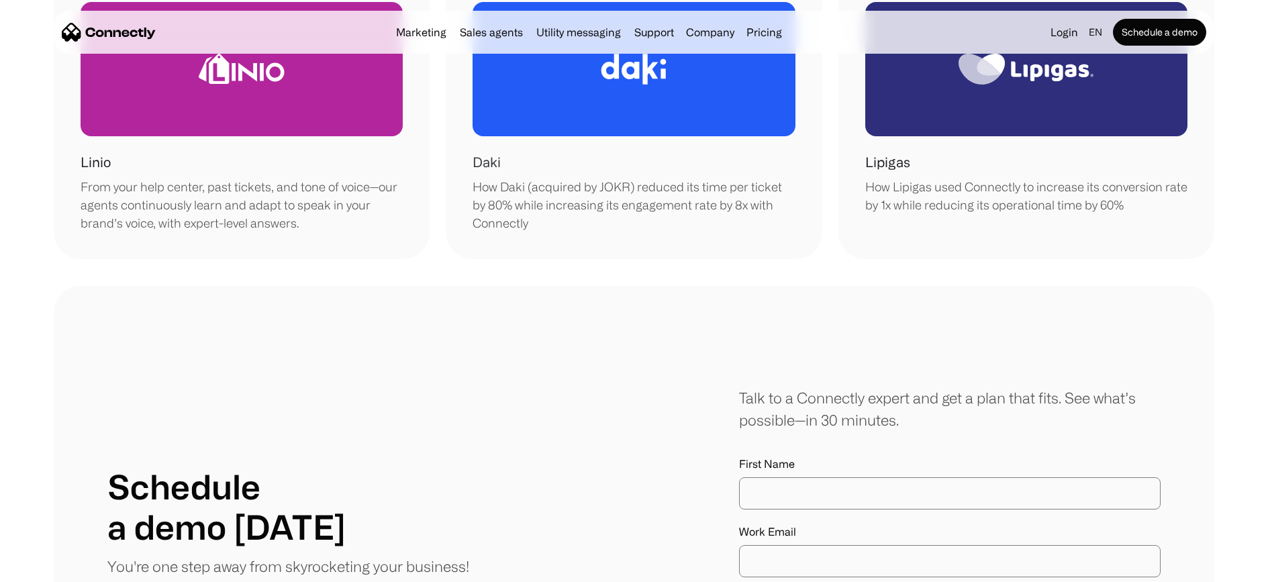
click at [596, 201] on div "How Daki (acquired by JOKR) reduced its time per ticket by 80% while increasing…" at bounding box center [633, 205] width 322 height 54
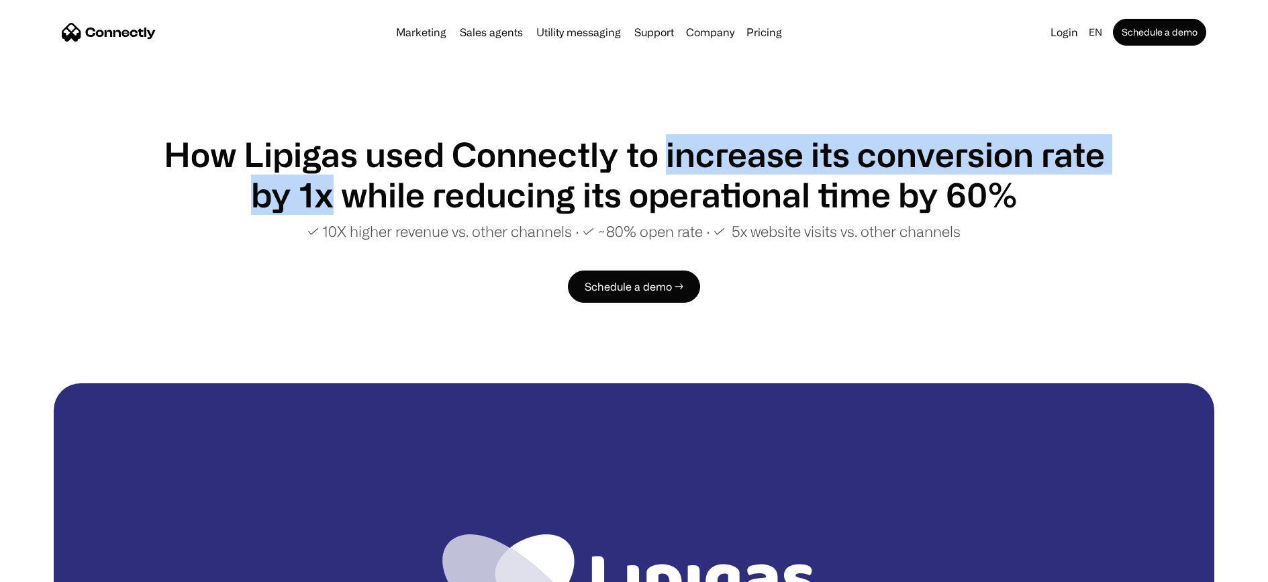
drag, startPoint x: 664, startPoint y: 154, endPoint x: 325, endPoint y: 189, distance: 340.6
click at [325, 189] on h1 "How Lipigas used Connectly to increase its conversion rate by 1x while reducing…" at bounding box center [634, 174] width 946 height 81
copy h1 "increase its conversion rate by 1x"
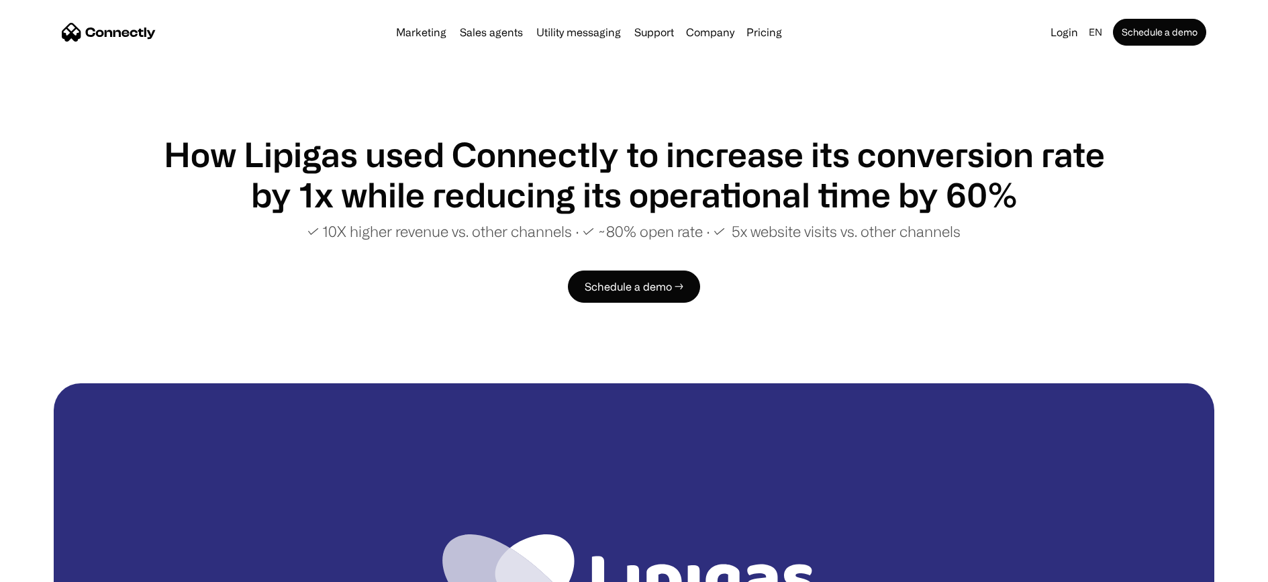
click at [758, 193] on h1 "How Lipigas used Connectly to increase its conversion rate by 1x while reducing…" at bounding box center [634, 174] width 946 height 81
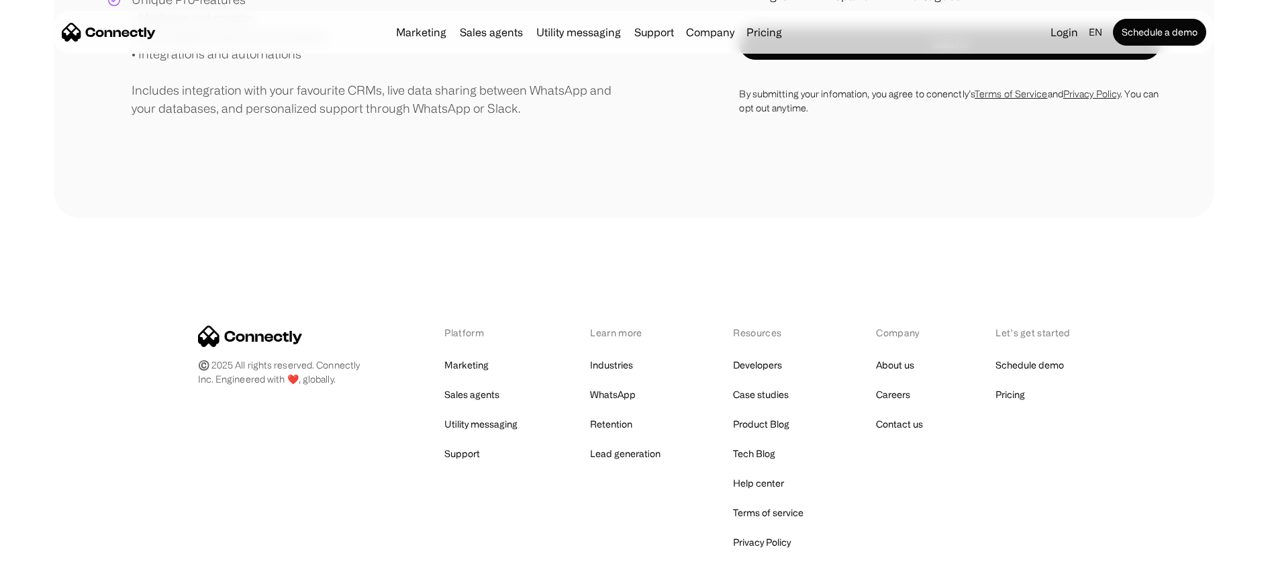
scroll to position [501, 0]
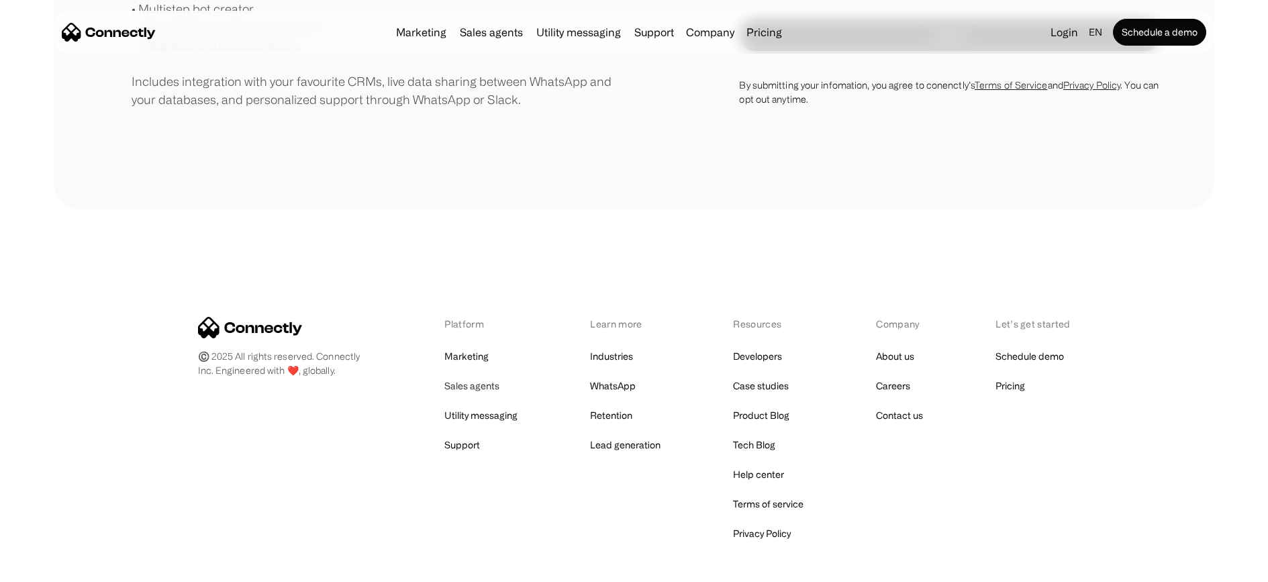
click at [483, 387] on link "Sales agents" at bounding box center [471, 385] width 55 height 19
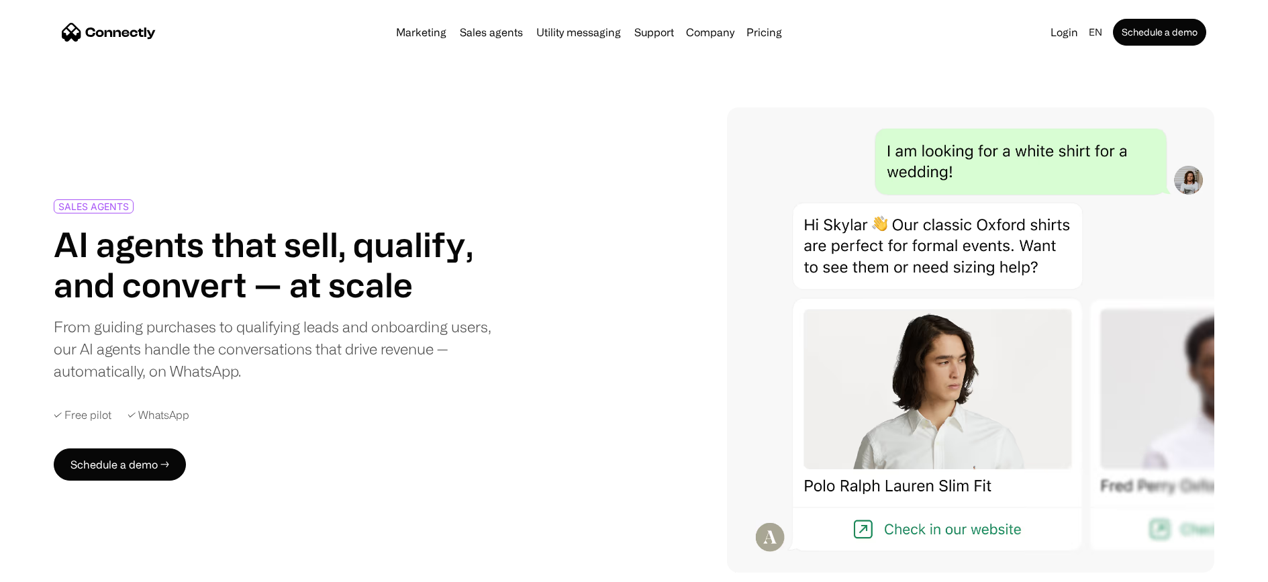
click at [101, 417] on div "✓ Free pilot" at bounding box center [83, 415] width 58 height 13
drag, startPoint x: 90, startPoint y: 417, endPoint x: 26, endPoint y: 416, distance: 63.8
click at [26, 416] on div "SALES AGENTS AI agents that sell, qualify, and convert — at scale From guiding …" at bounding box center [634, 339] width 1268 height 465
drag, startPoint x: 117, startPoint y: 413, endPoint x: 241, endPoint y: 410, distance: 124.2
click at [234, 411] on div "✓ Free pilot ✓ WhatsApp" at bounding box center [285, 415] width 463 height 13
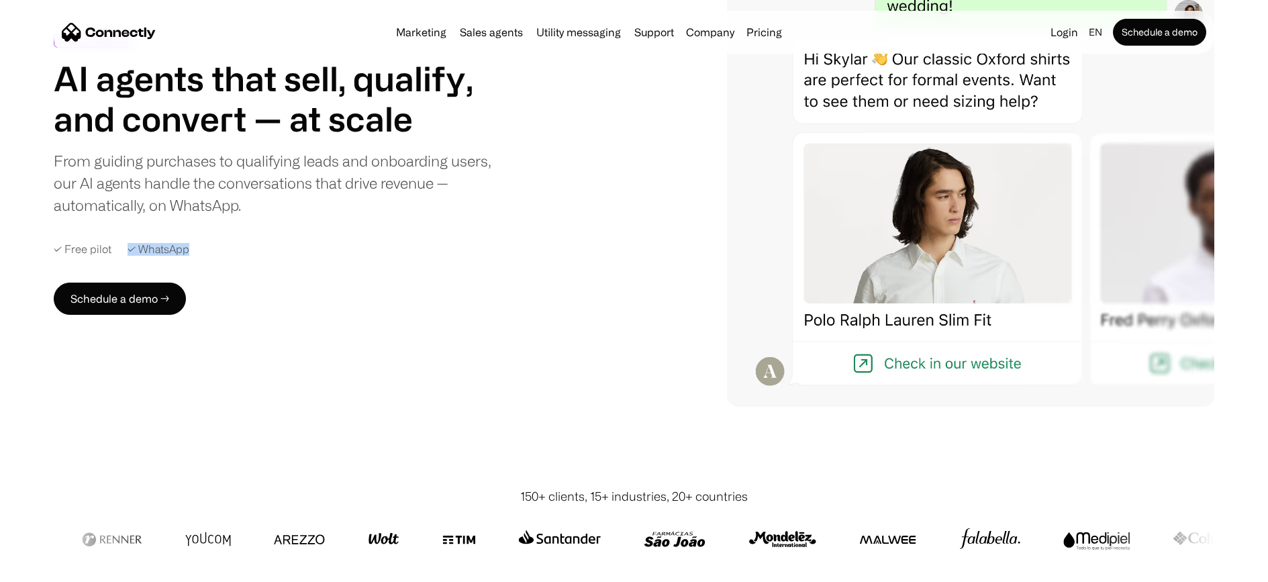
scroll to position [234, 0]
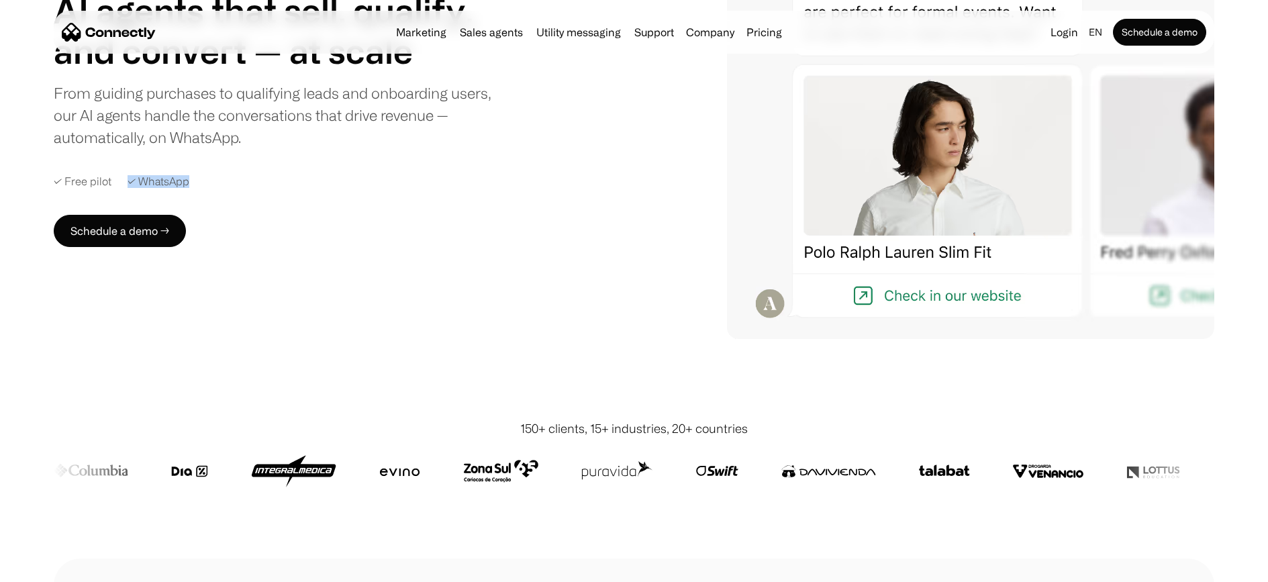
click at [503, 279] on div "SALES AGENTS AI agents that sell, qualify, and convert — at scale From guiding …" at bounding box center [634, 106] width 1160 height 465
